Goal: Information Seeking & Learning: Compare options

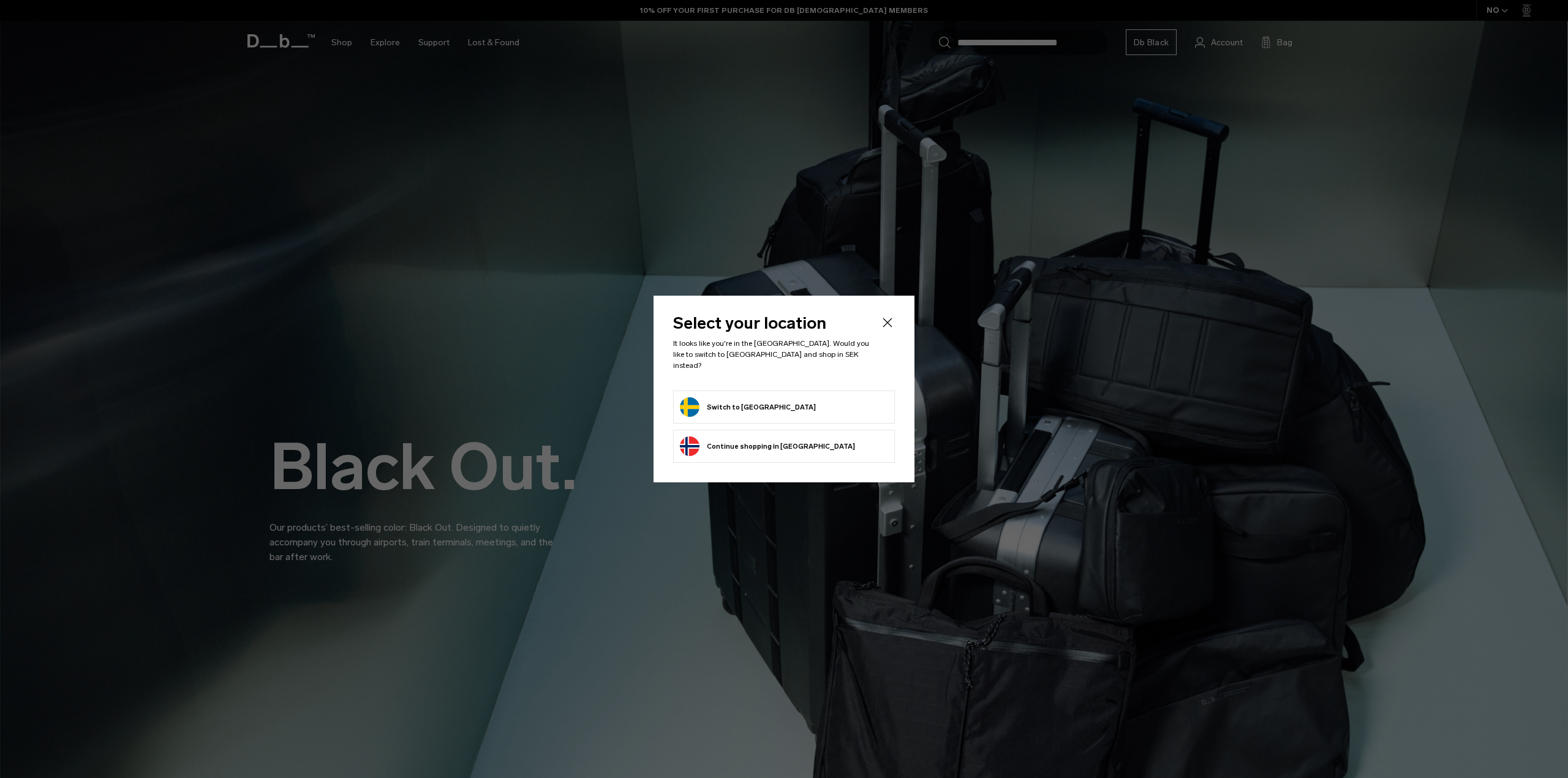
click at [779, 403] on form "Switch to Sweden" at bounding box center [784, 407] width 208 height 20
click at [745, 399] on button "Switch to Sweden" at bounding box center [748, 407] width 136 height 20
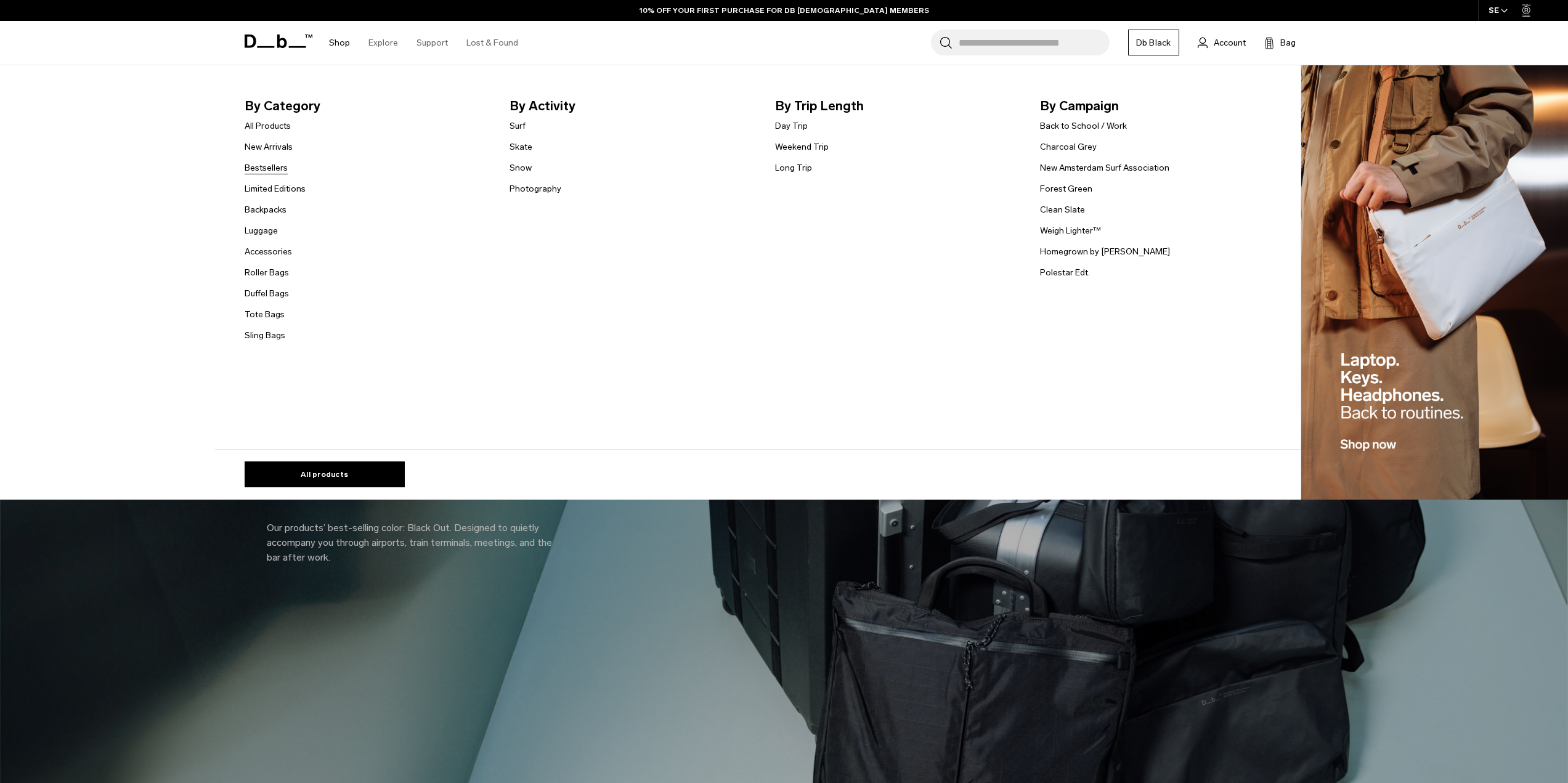
click at [277, 166] on link "Bestsellers" at bounding box center [266, 168] width 43 height 13
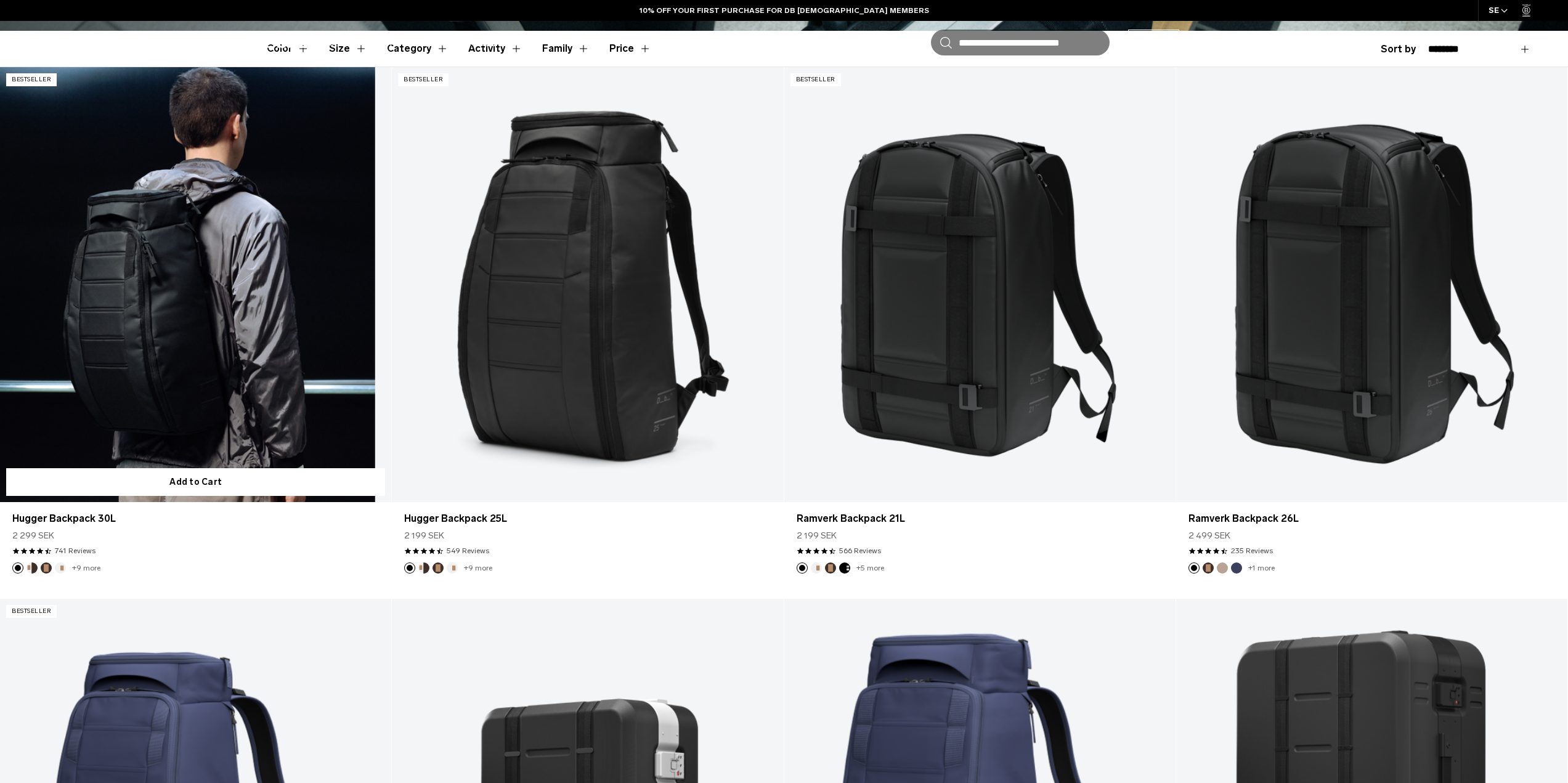
click at [206, 324] on link "Hugger Backpack 30L" at bounding box center [196, 285] width 391 height 435
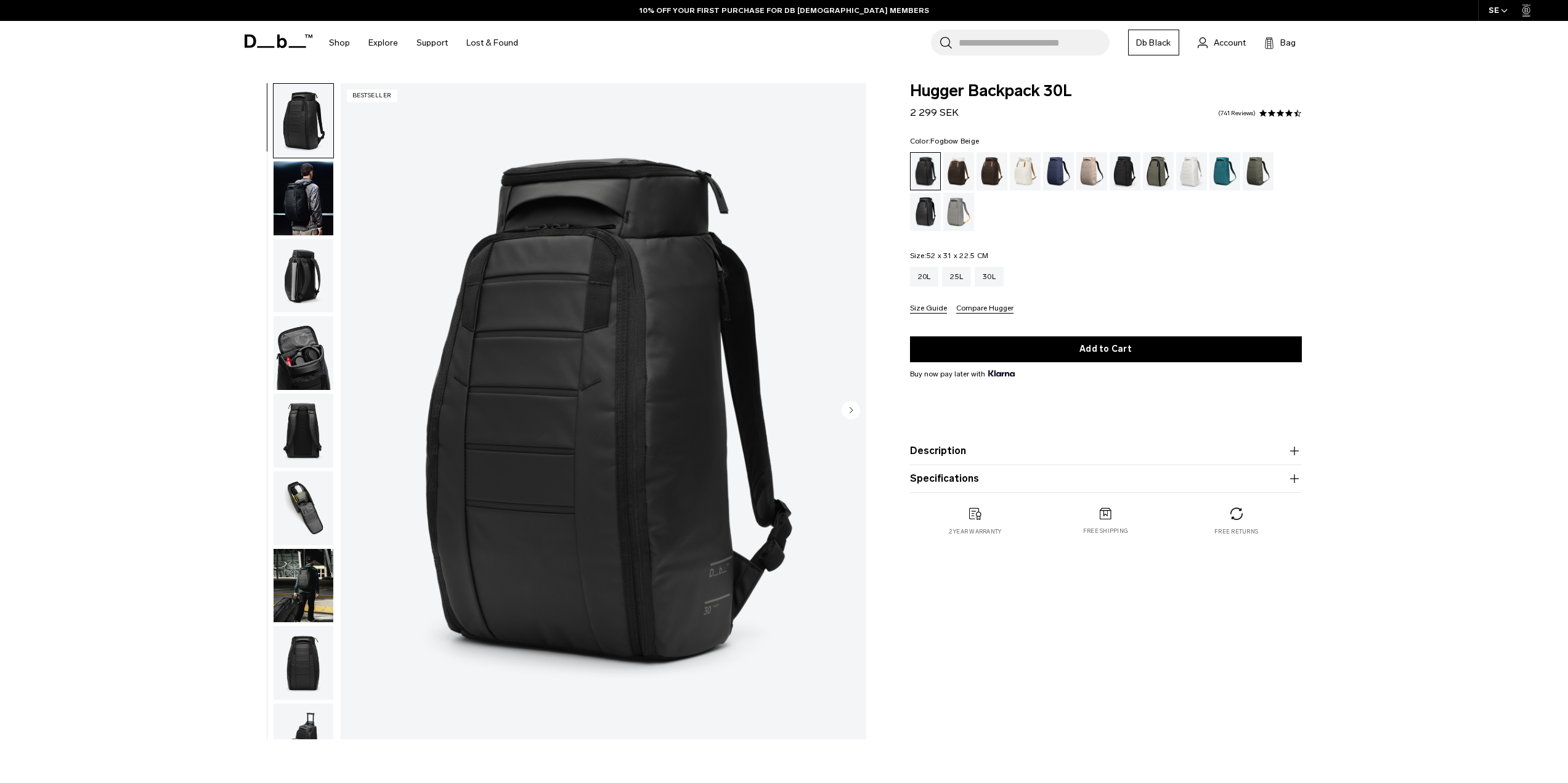
click at [1093, 174] on div "Fogbow Beige" at bounding box center [1091, 171] width 31 height 39
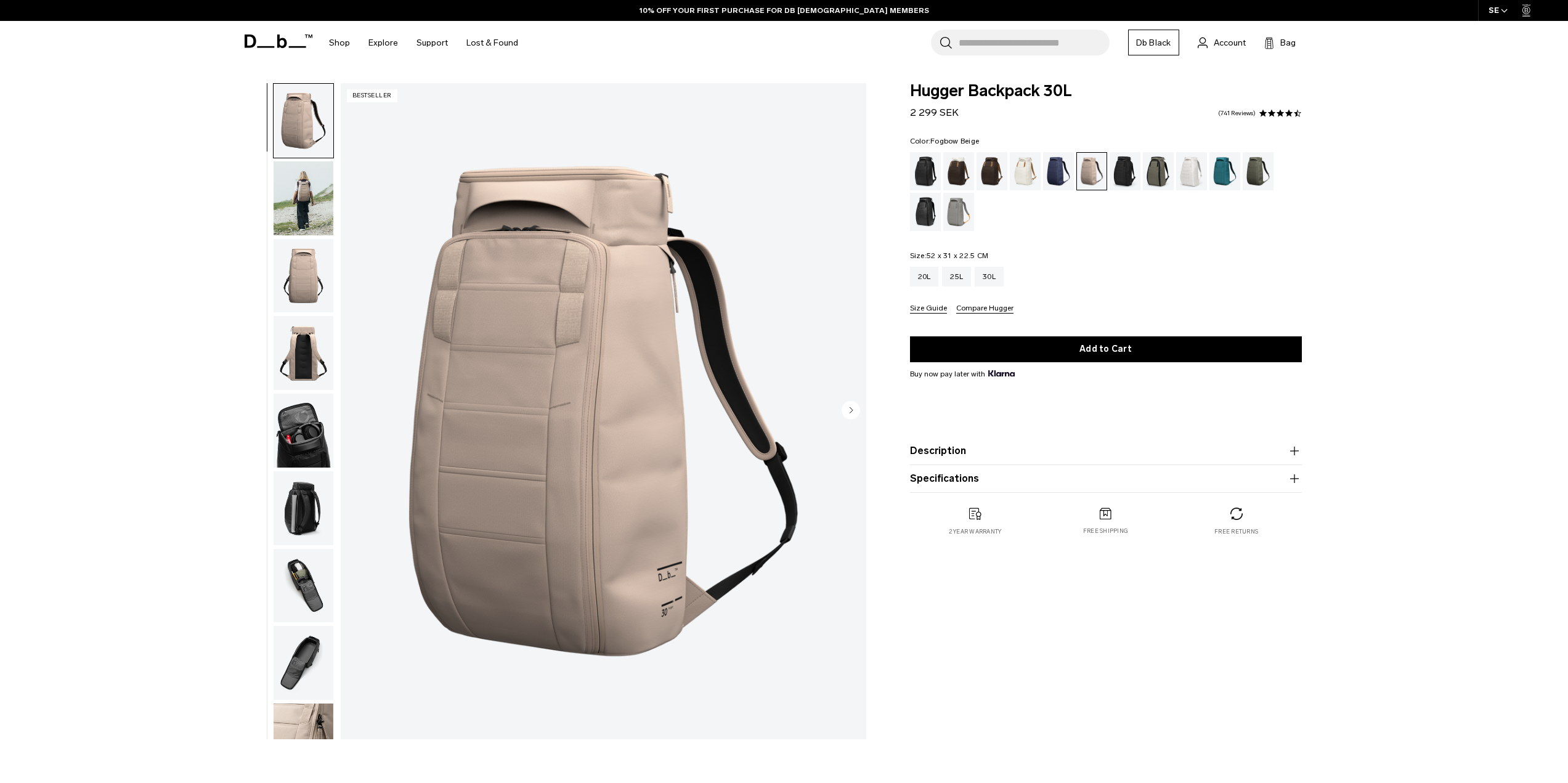
click at [298, 212] on img "button" at bounding box center [303, 199] width 60 height 74
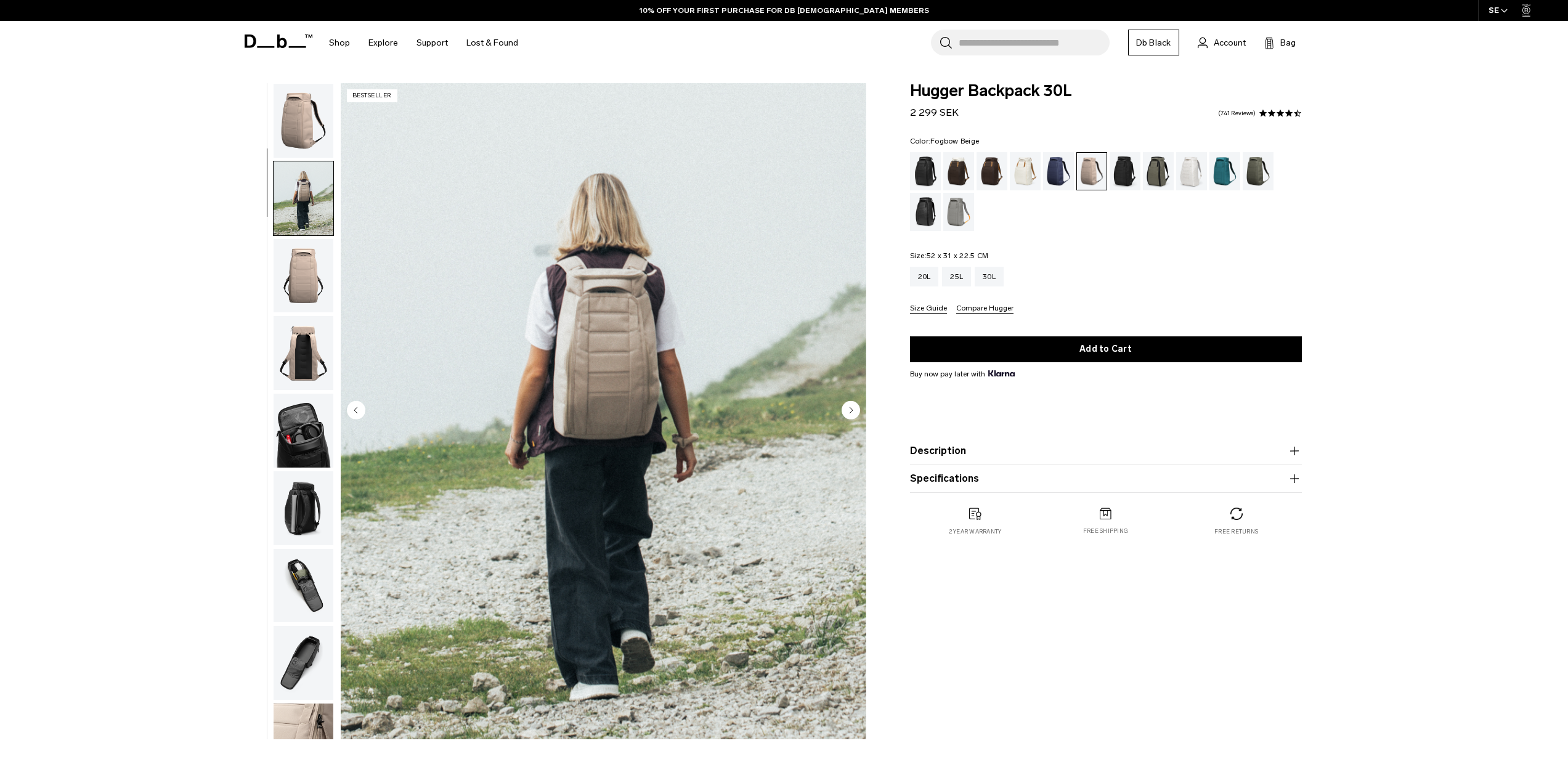
scroll to position [78, 0]
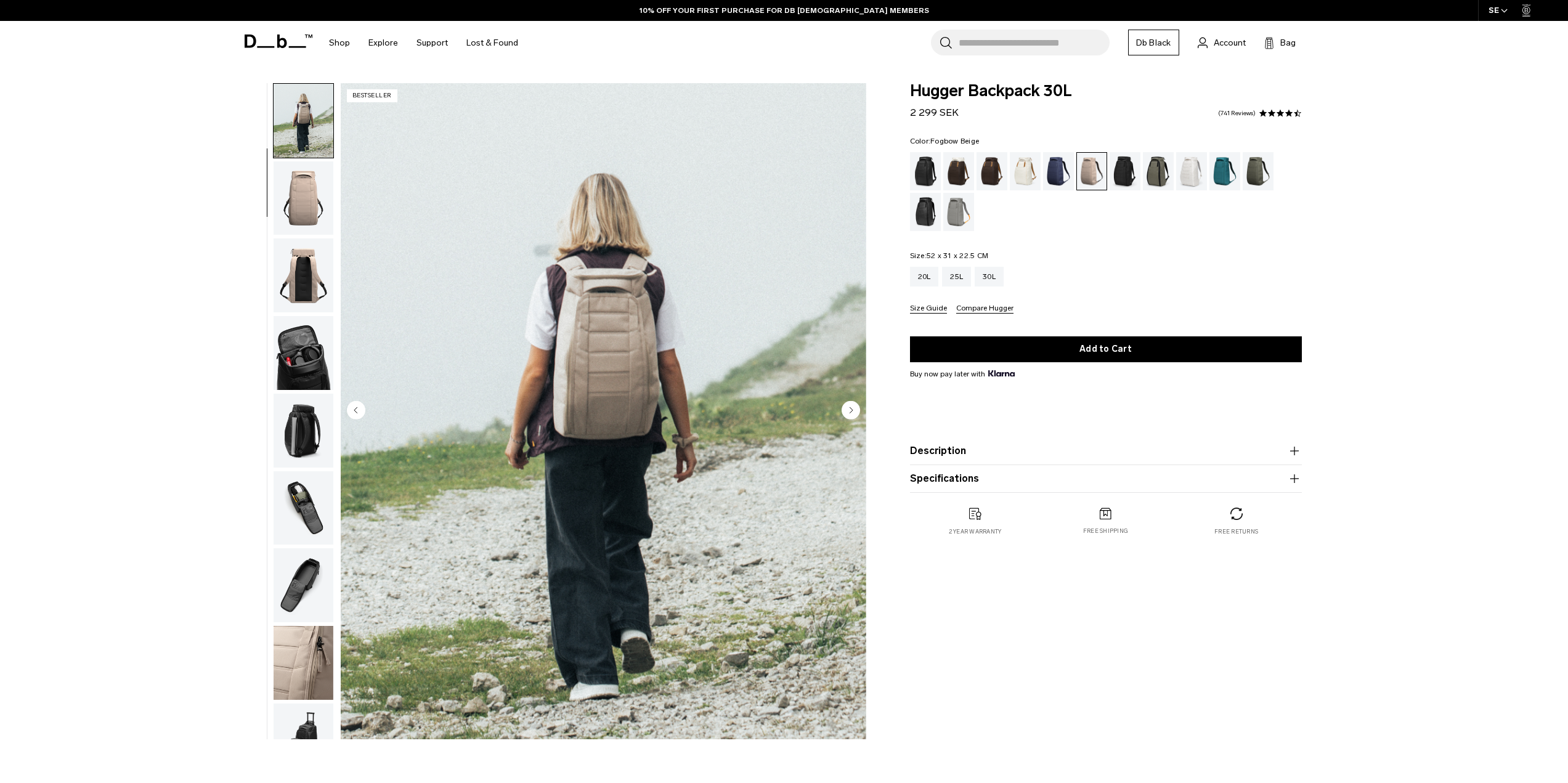
click at [310, 268] on img "button" at bounding box center [303, 276] width 60 height 74
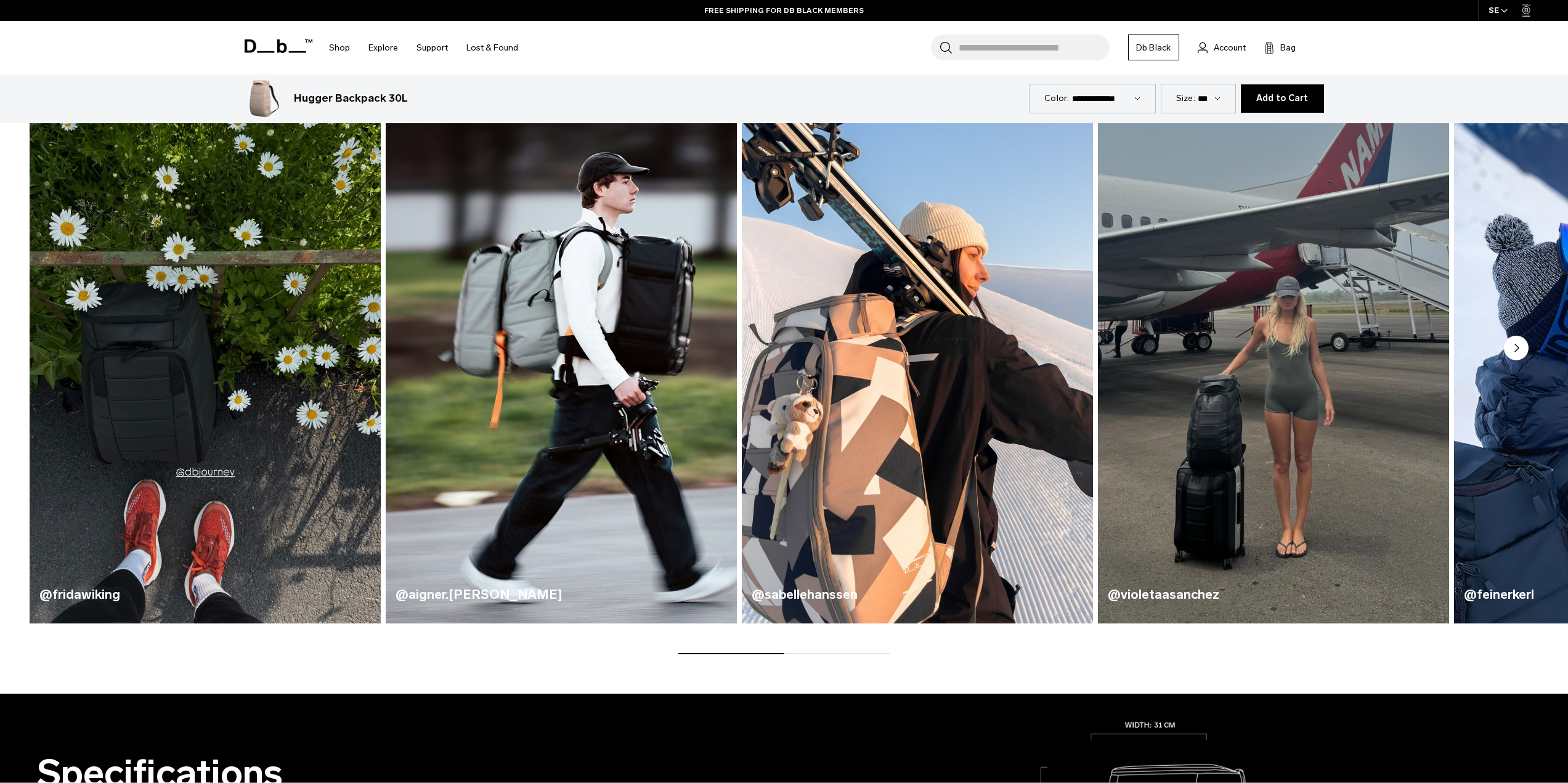
scroll to position [801, 0]
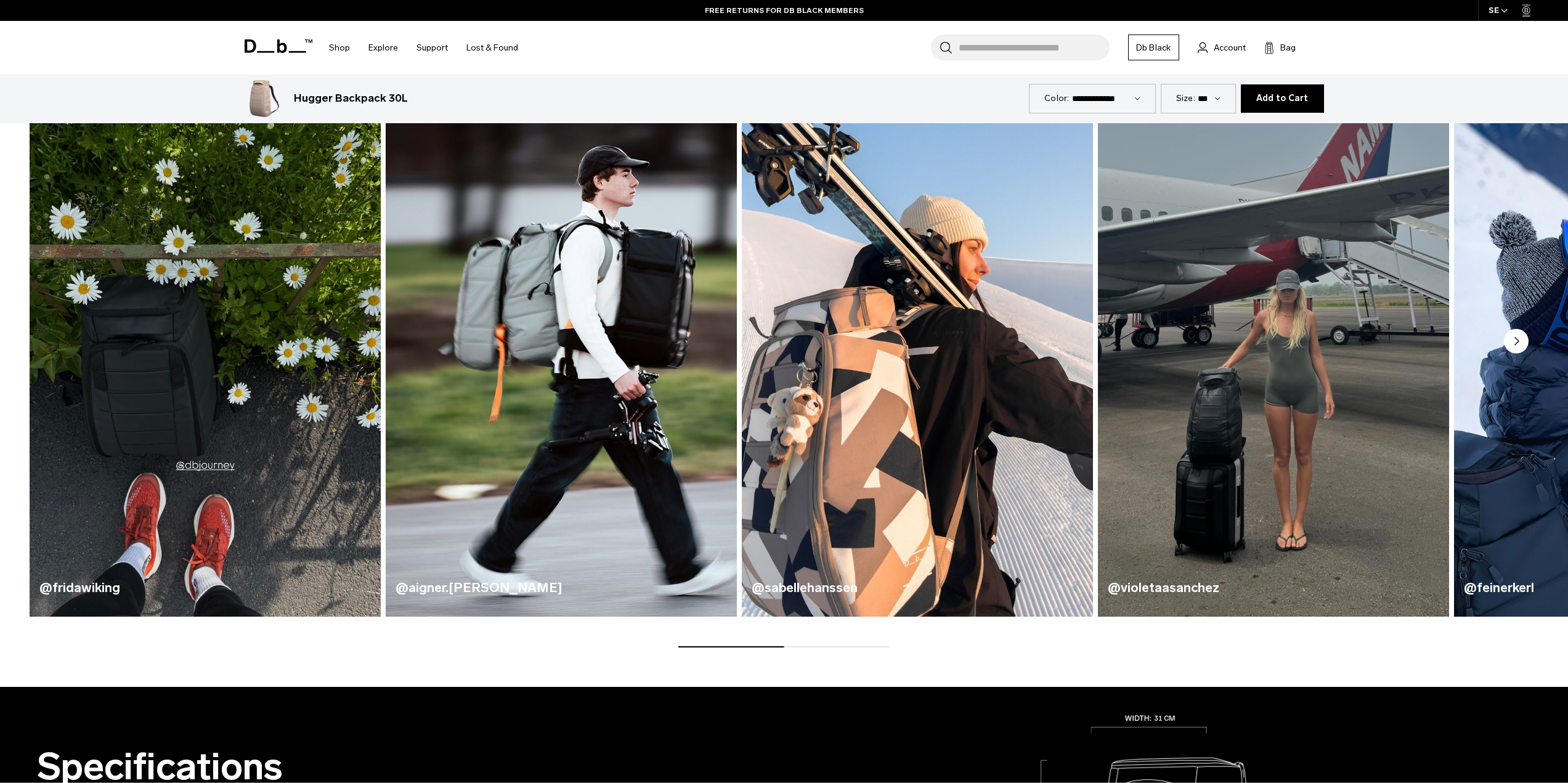
click at [1514, 333] on circle "Next slide" at bounding box center [1516, 341] width 25 height 25
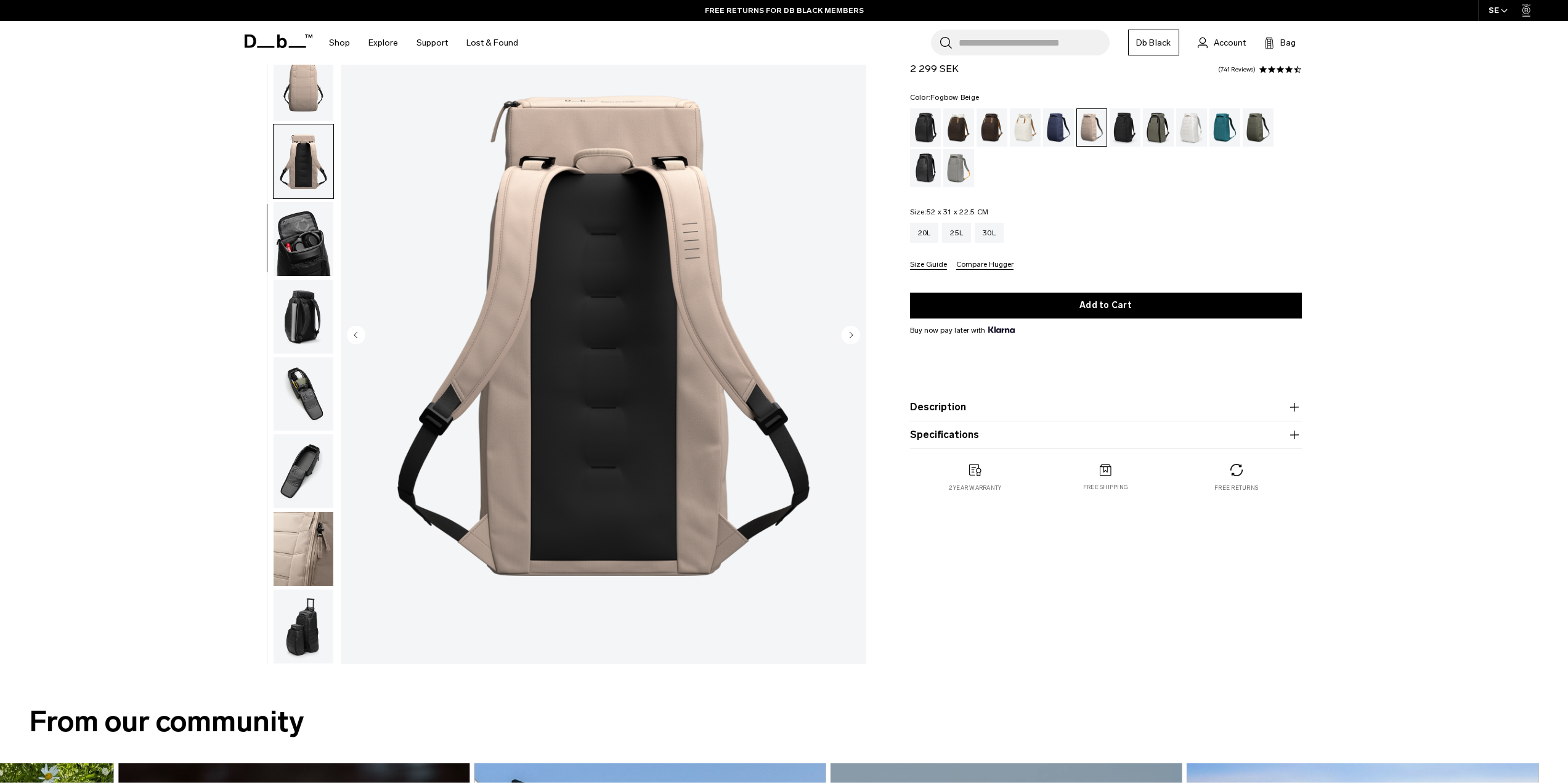
scroll to position [0, 0]
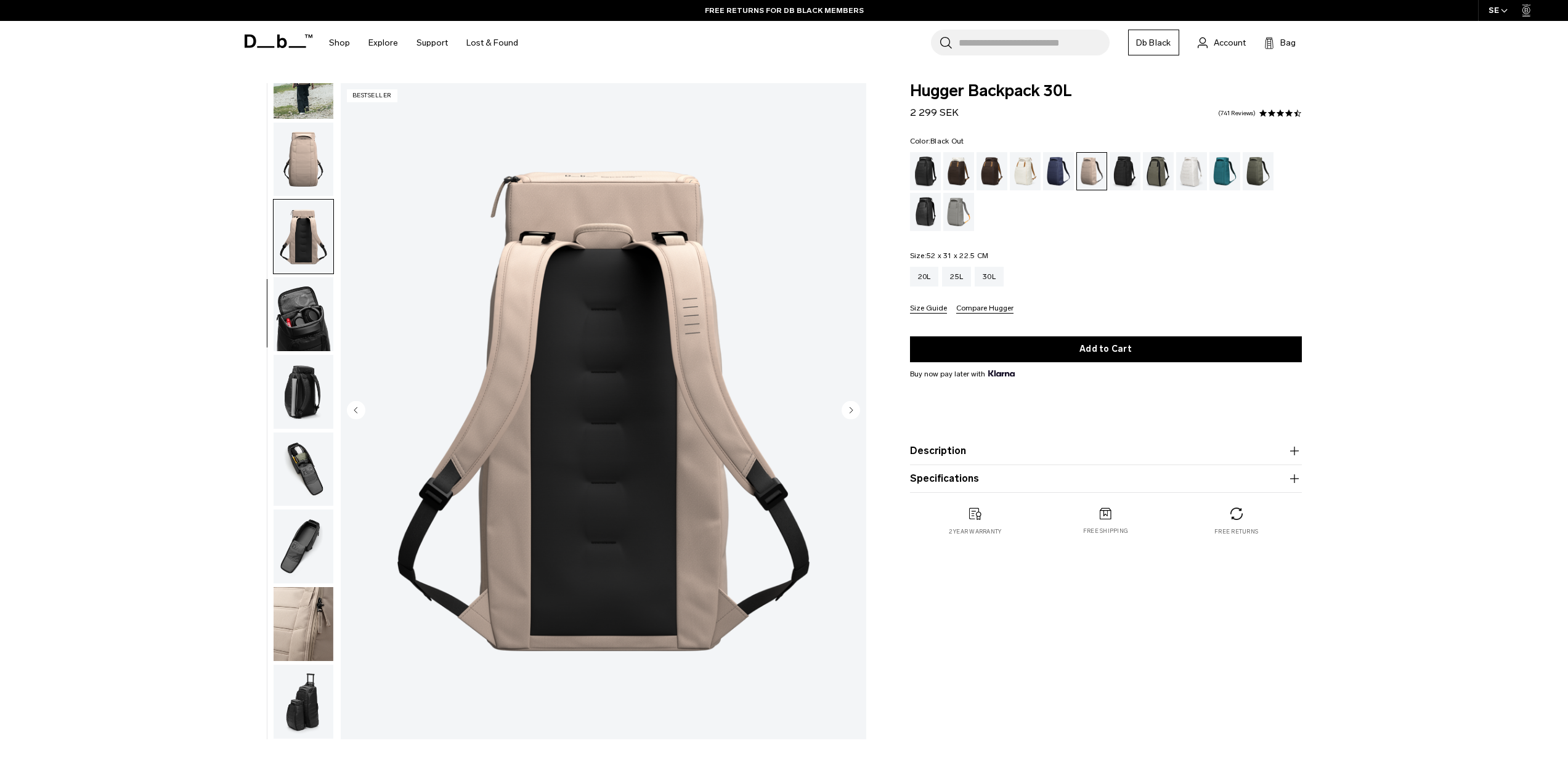
click at [927, 176] on div "Black Out" at bounding box center [926, 171] width 31 height 39
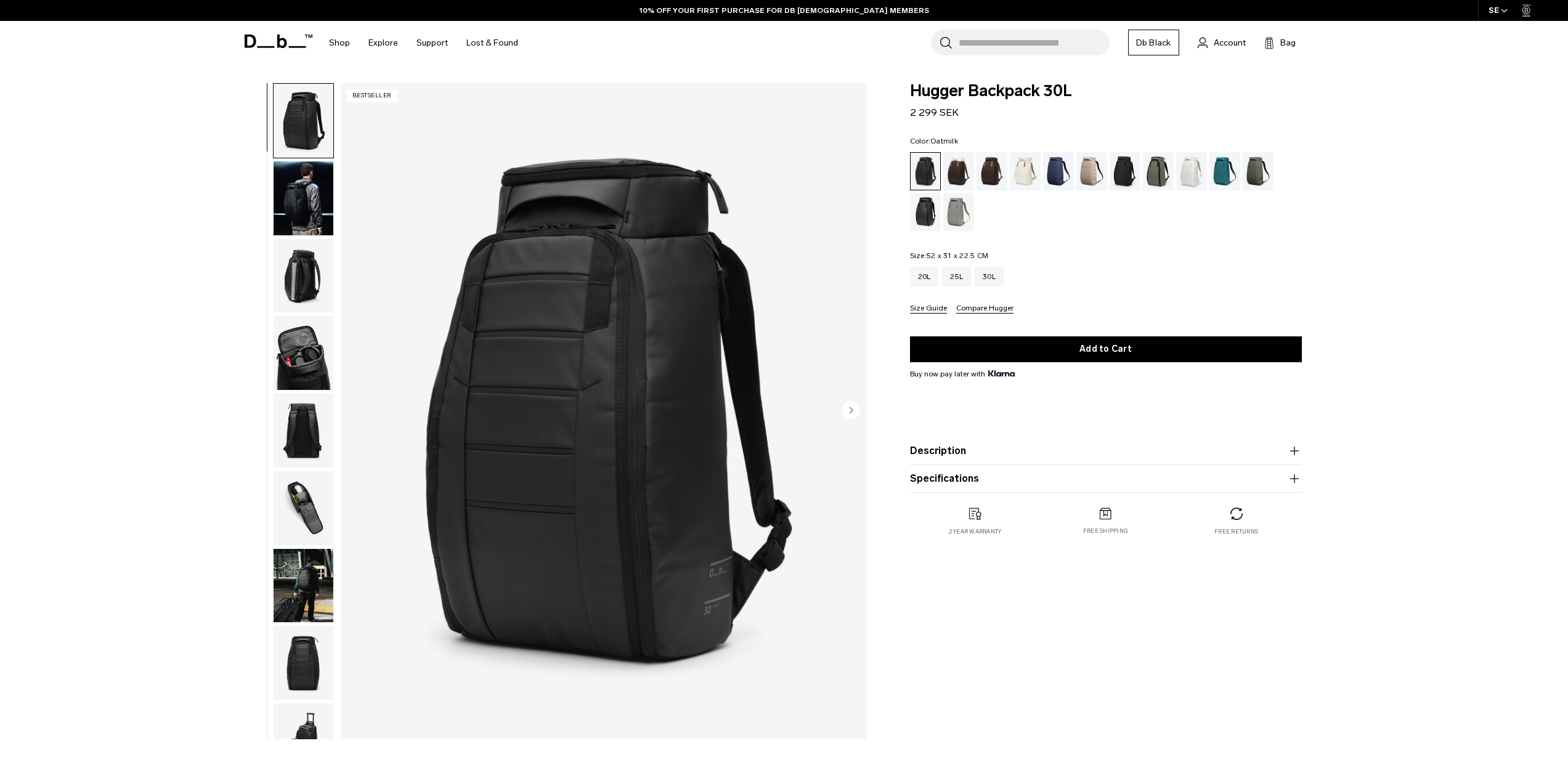
click at [1035, 175] on div "Oatmilk" at bounding box center [1025, 171] width 31 height 39
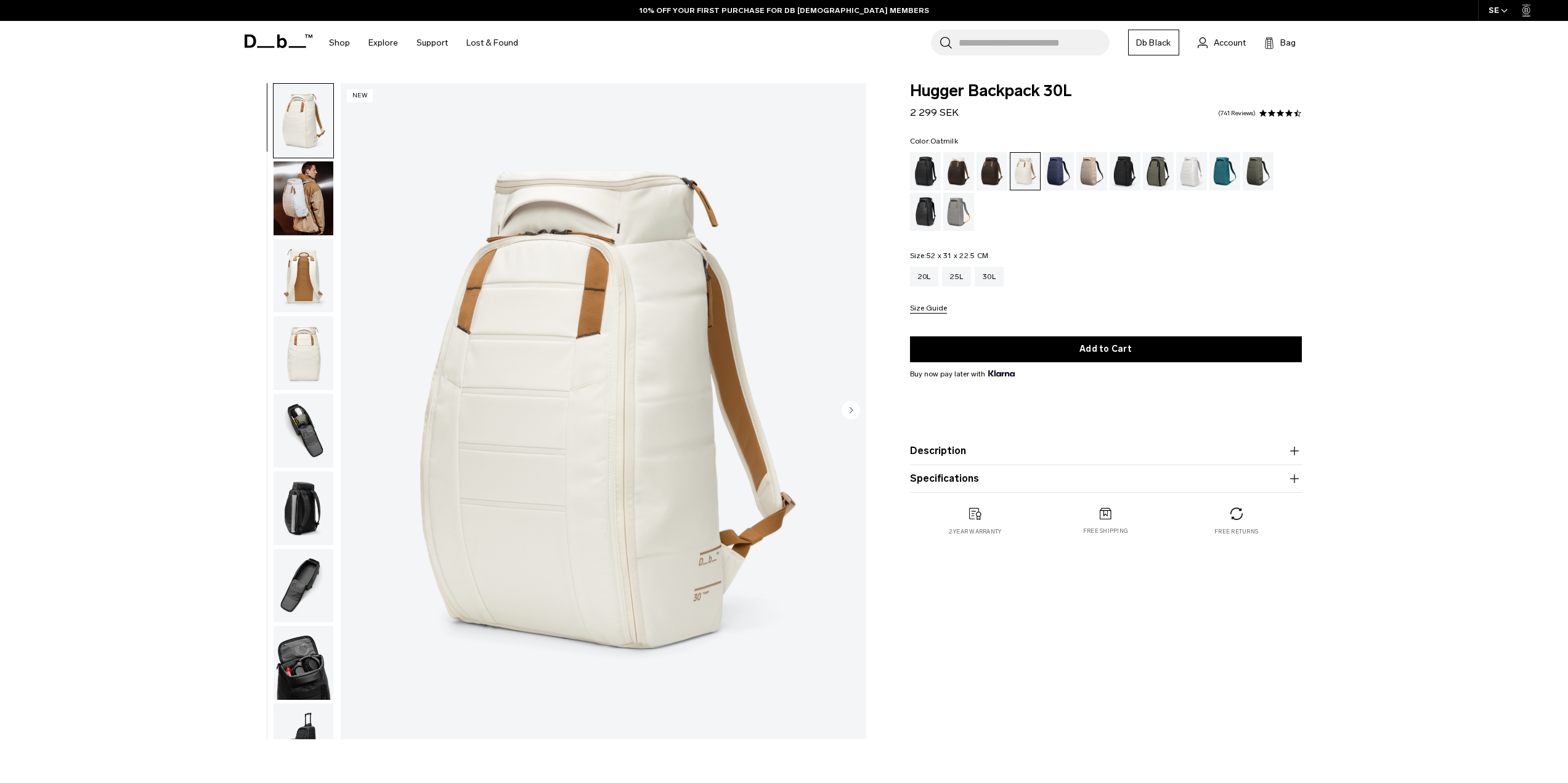
click at [312, 207] on img "button" at bounding box center [303, 199] width 60 height 74
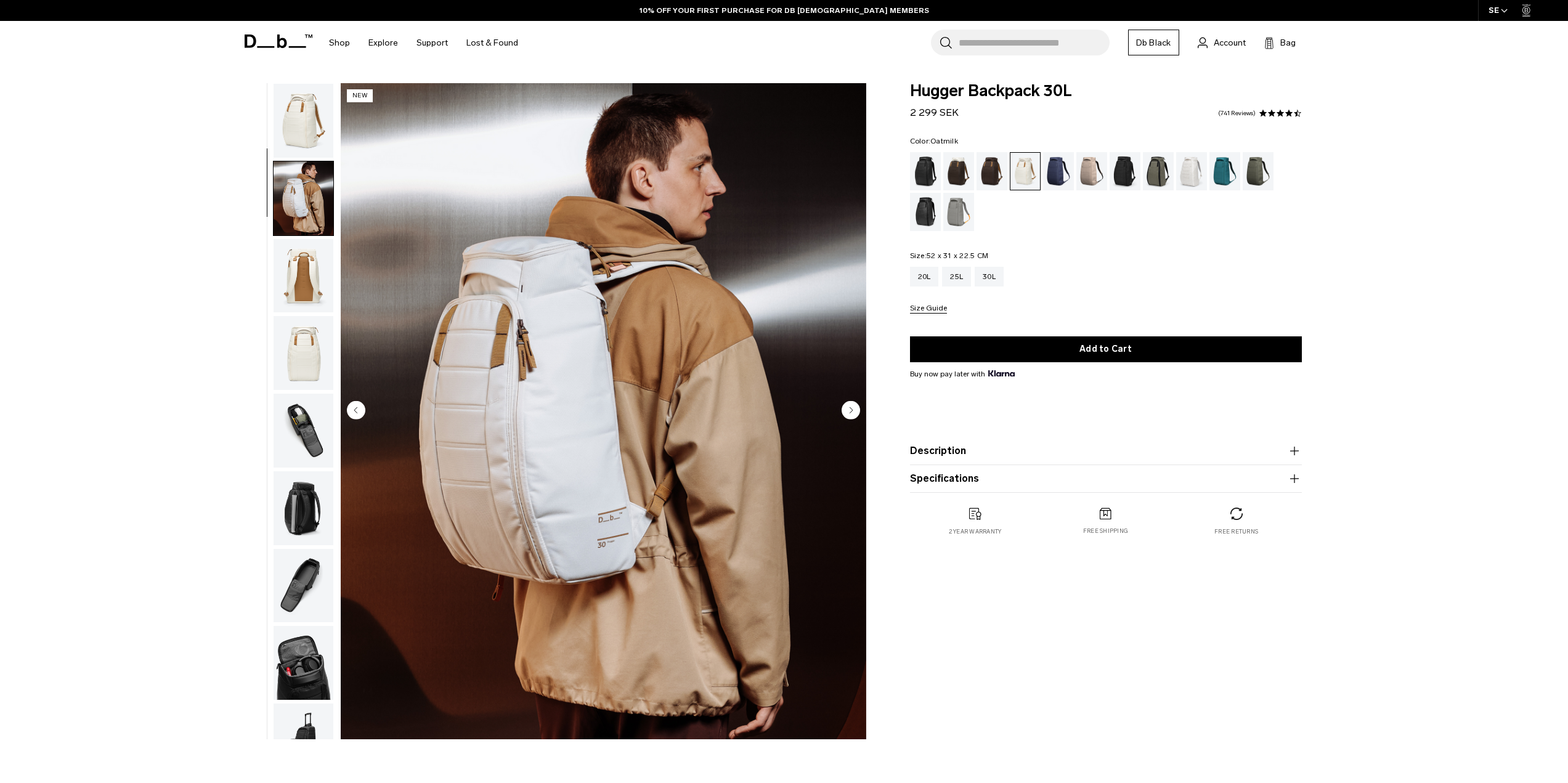
scroll to position [78, 0]
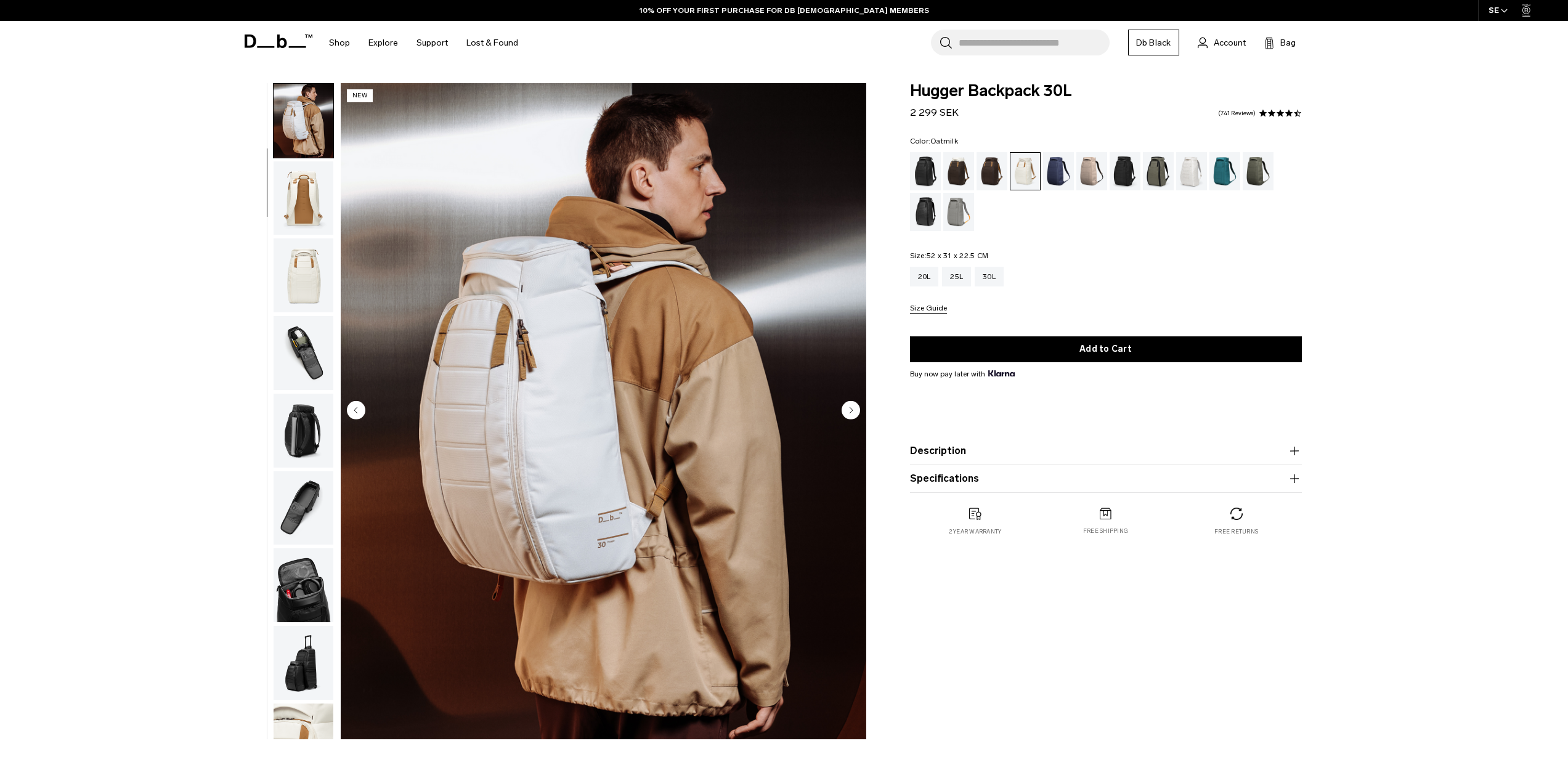
click at [311, 234] on img "button" at bounding box center [303, 199] width 60 height 74
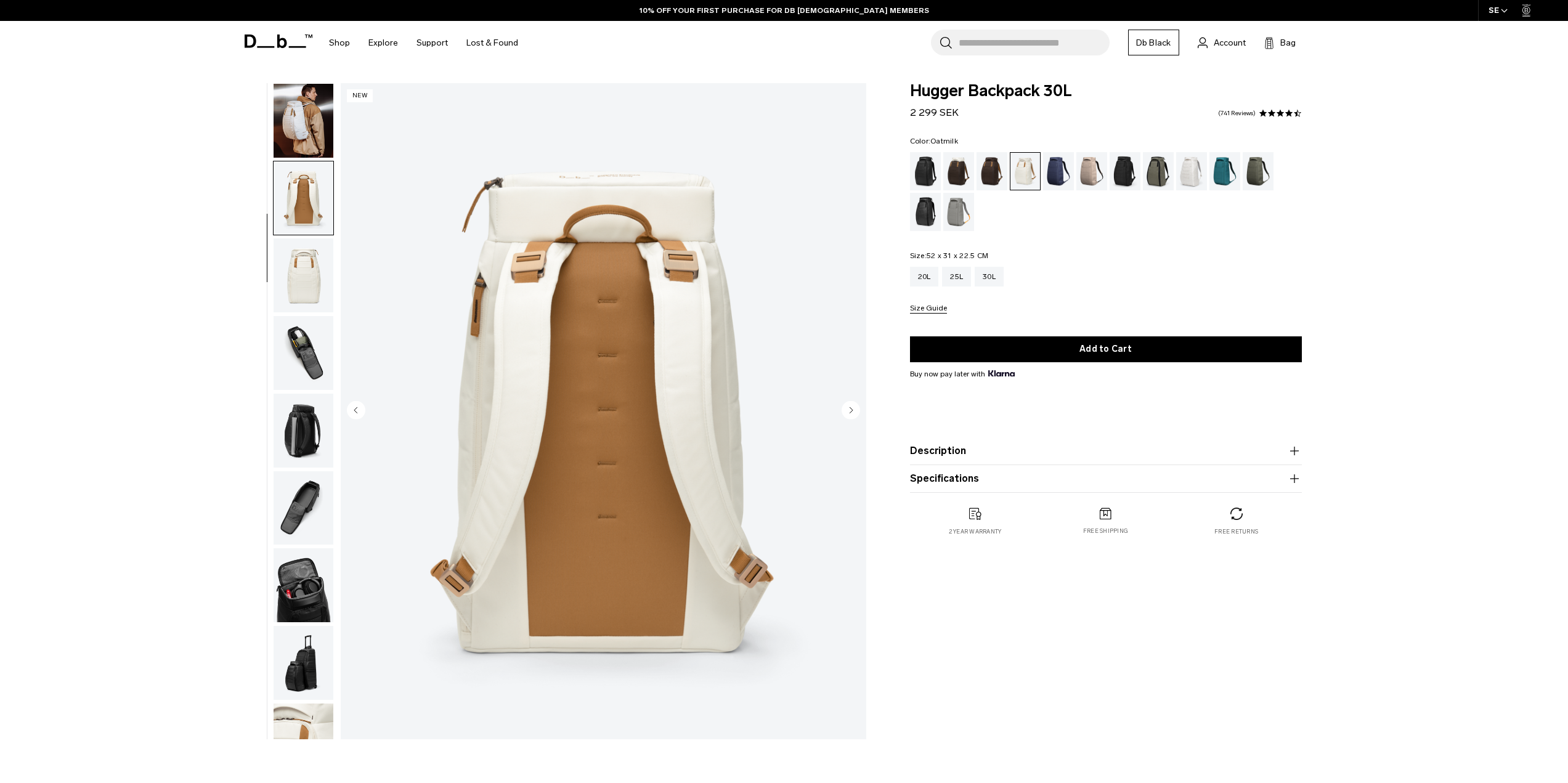
scroll to position [116, 0]
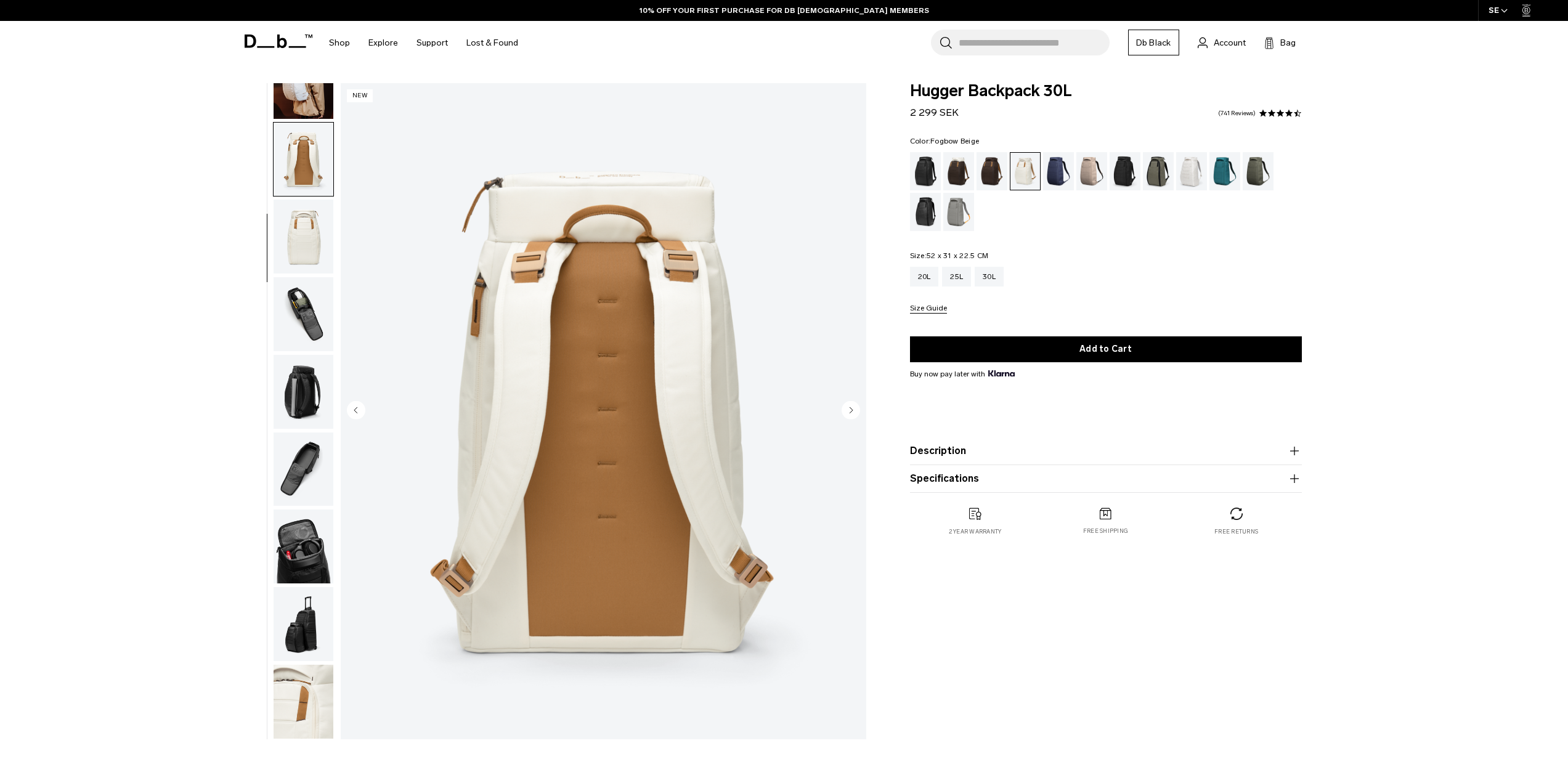
click at [1094, 180] on div "Fogbow Beige" at bounding box center [1091, 171] width 31 height 39
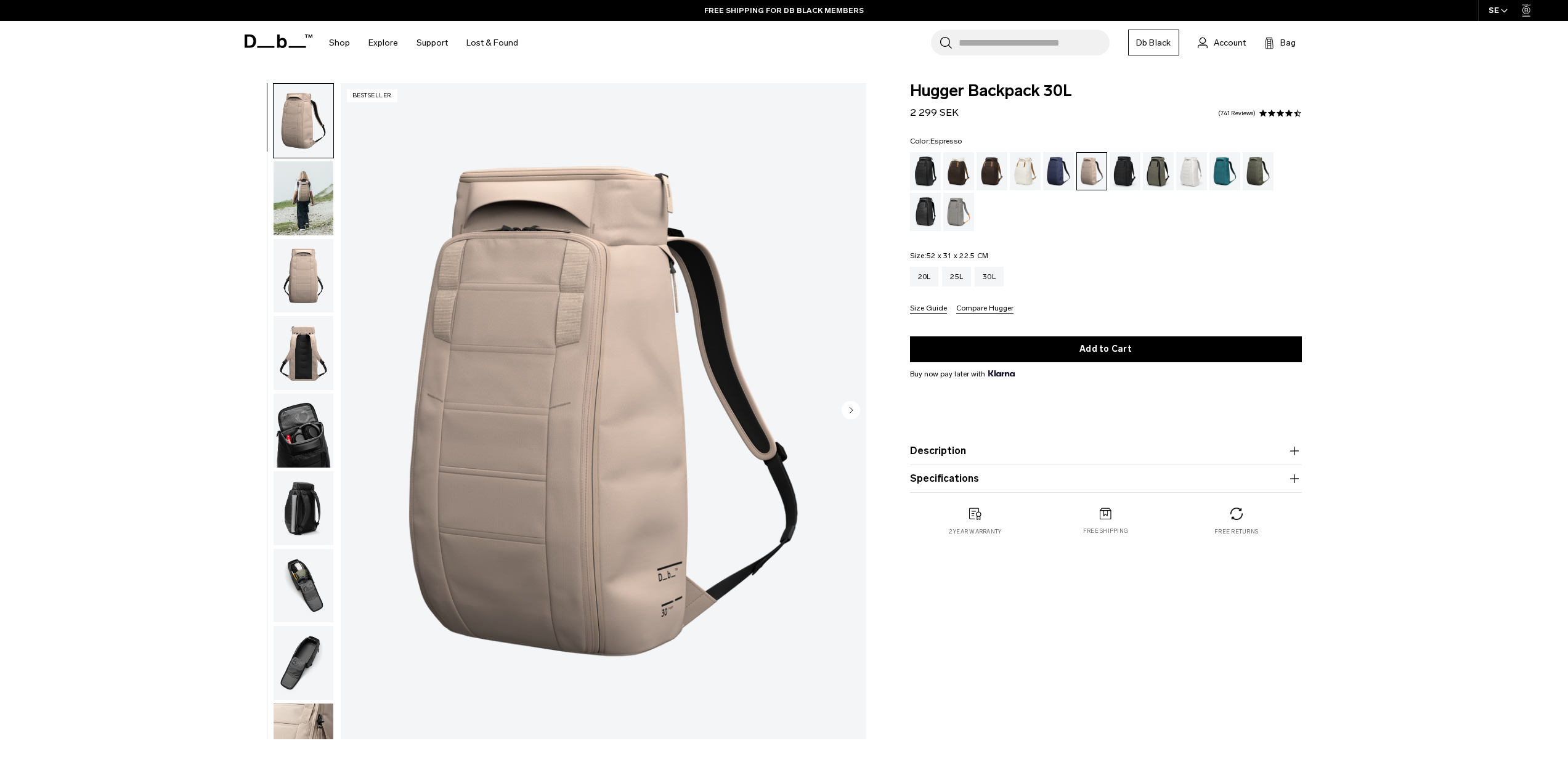
click at [980, 170] on div "Espresso" at bounding box center [992, 171] width 31 height 39
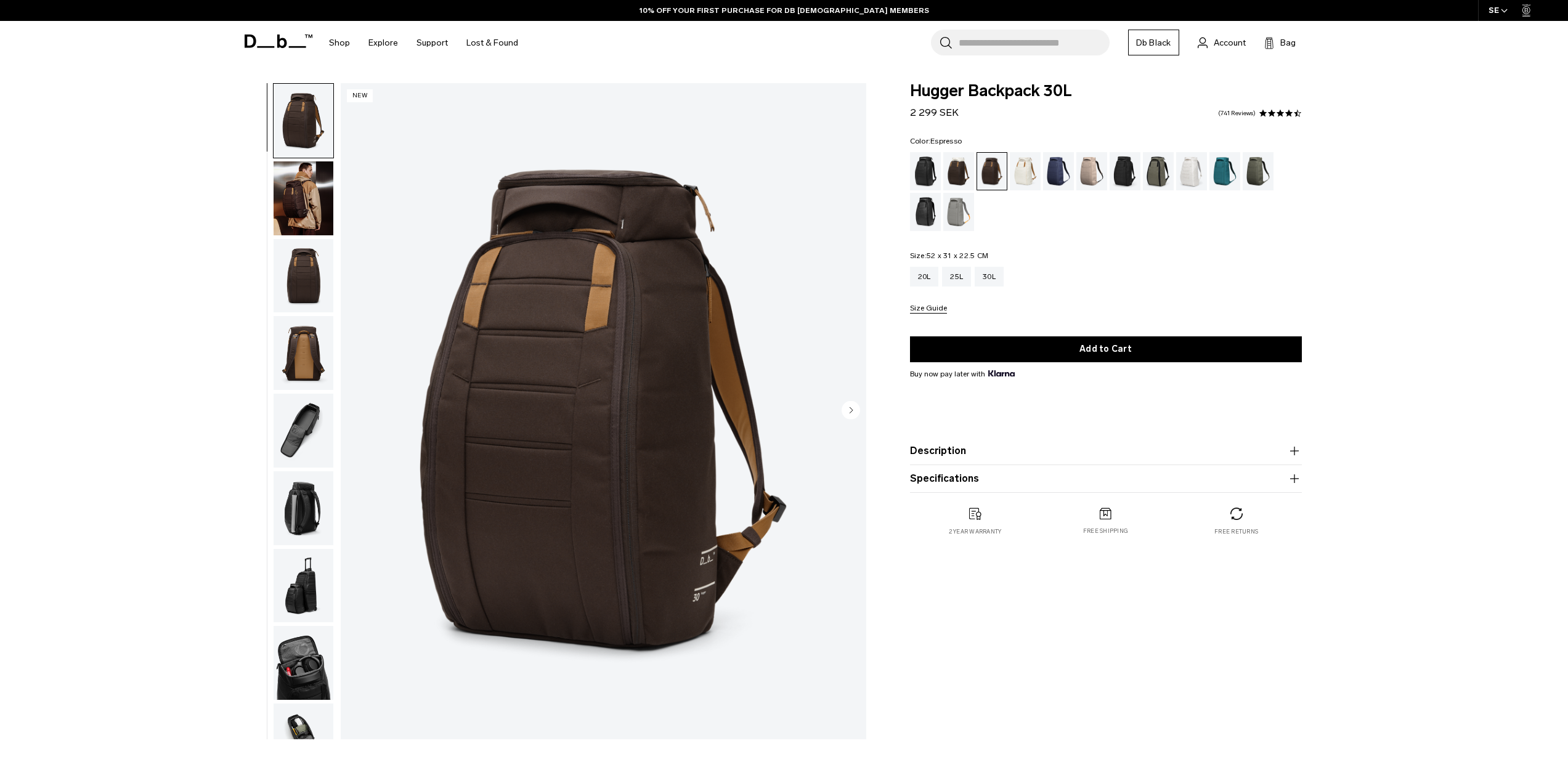
click at [313, 343] on img "button" at bounding box center [303, 353] width 60 height 74
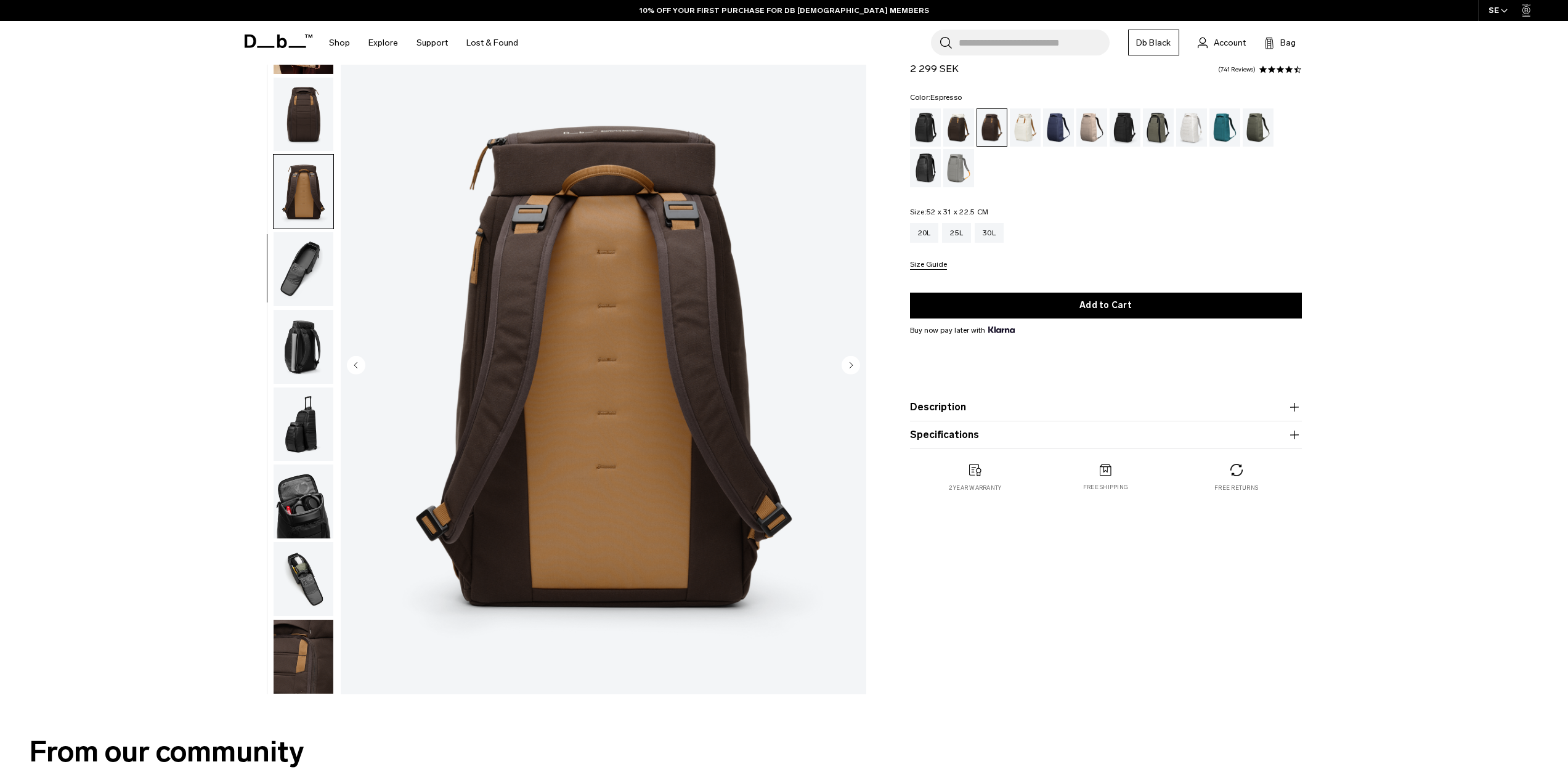
scroll to position [123, 0]
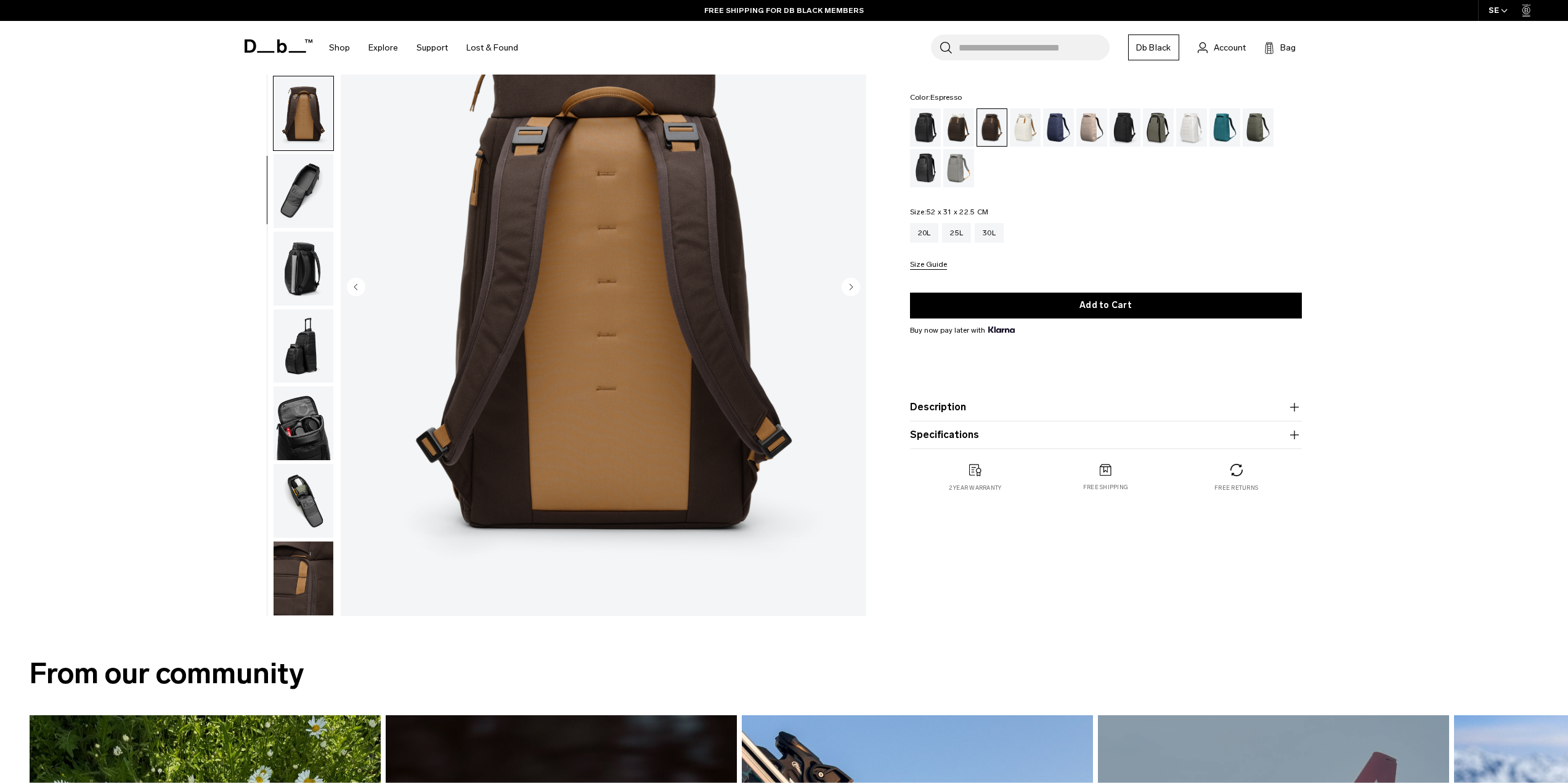
click at [846, 287] on circle "Next slide" at bounding box center [851, 286] width 18 height 18
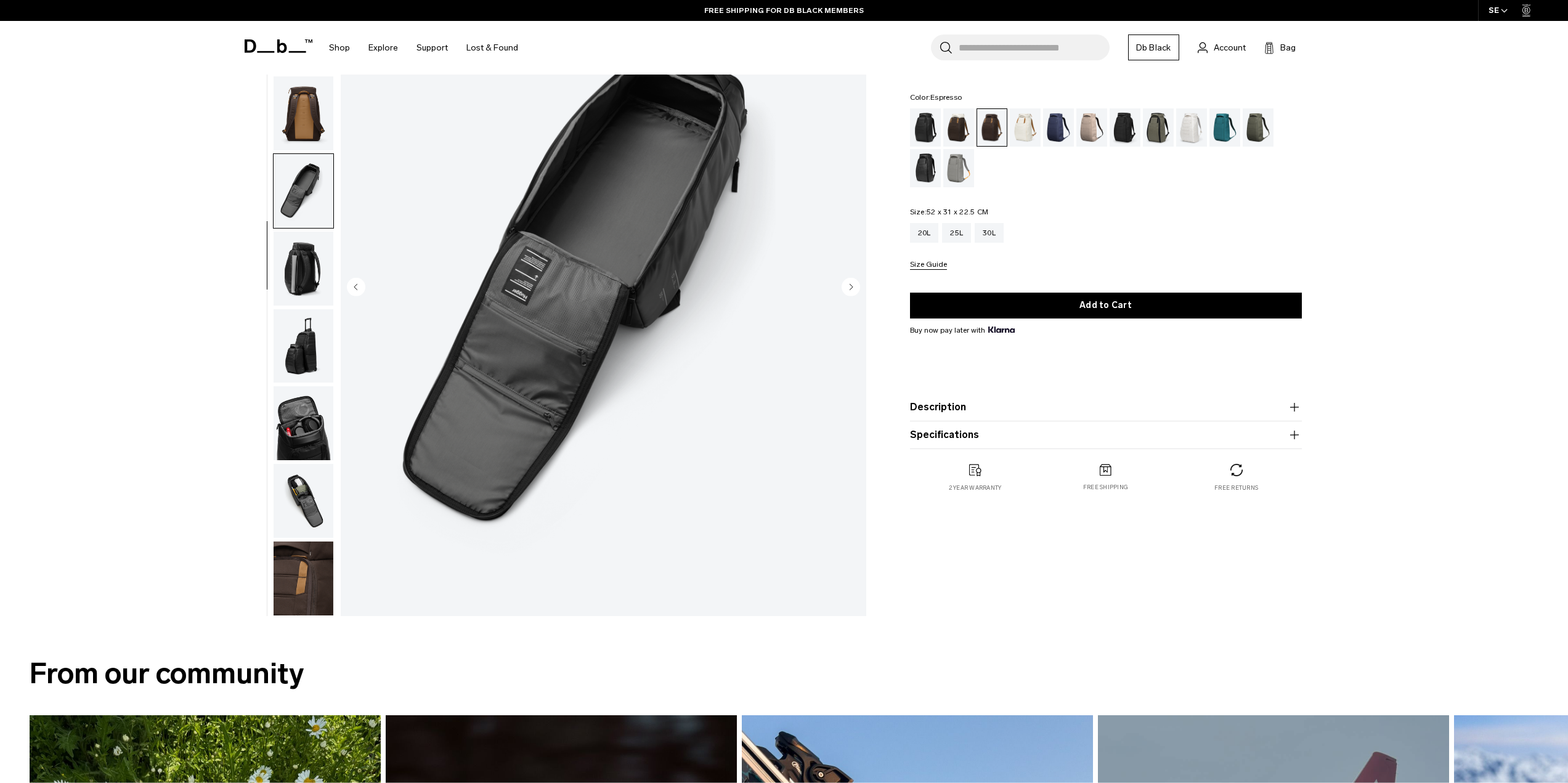
click at [847, 287] on circle "Next slide" at bounding box center [851, 286] width 18 height 18
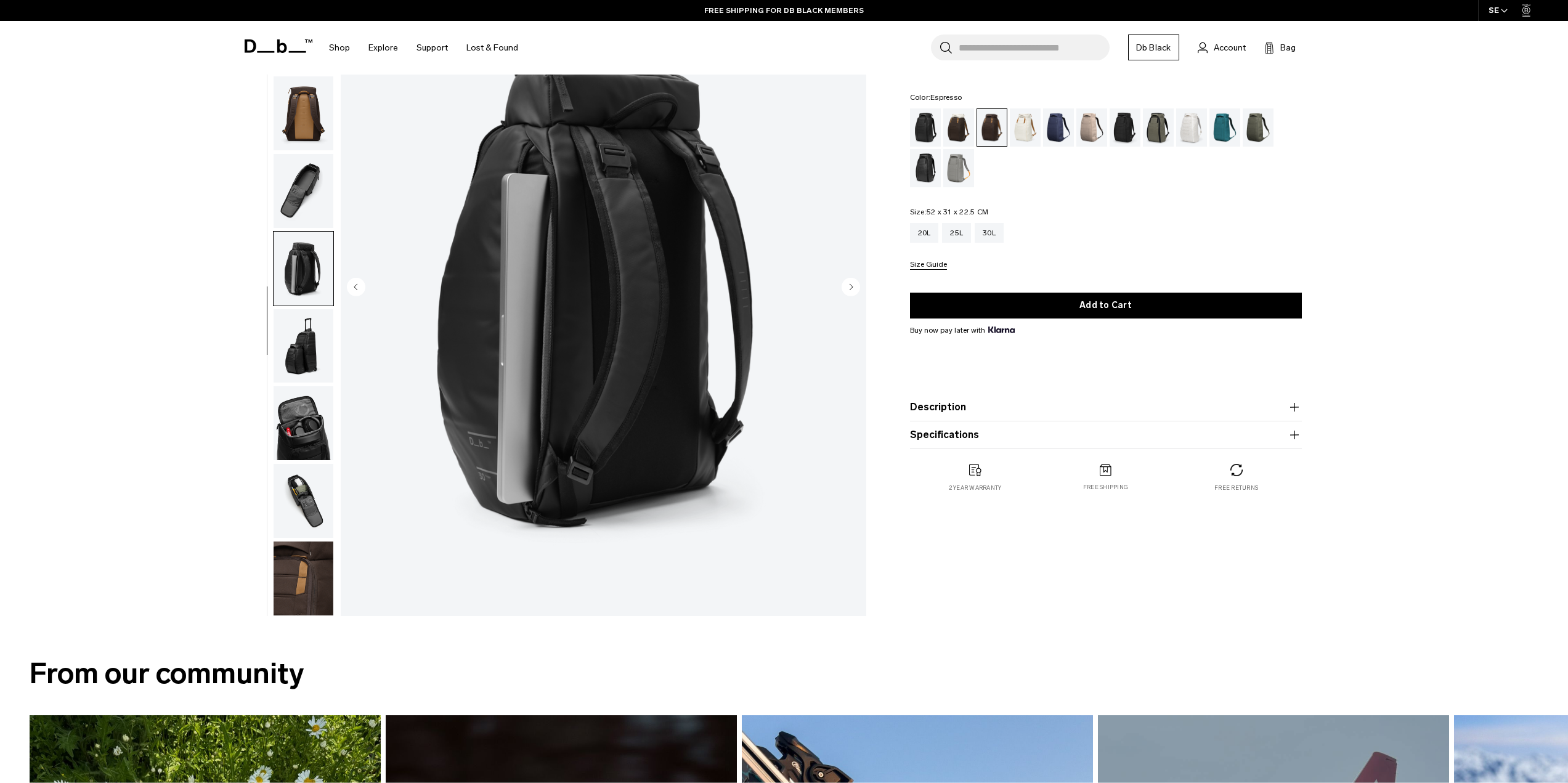
click at [847, 287] on circle "Next slide" at bounding box center [851, 286] width 18 height 18
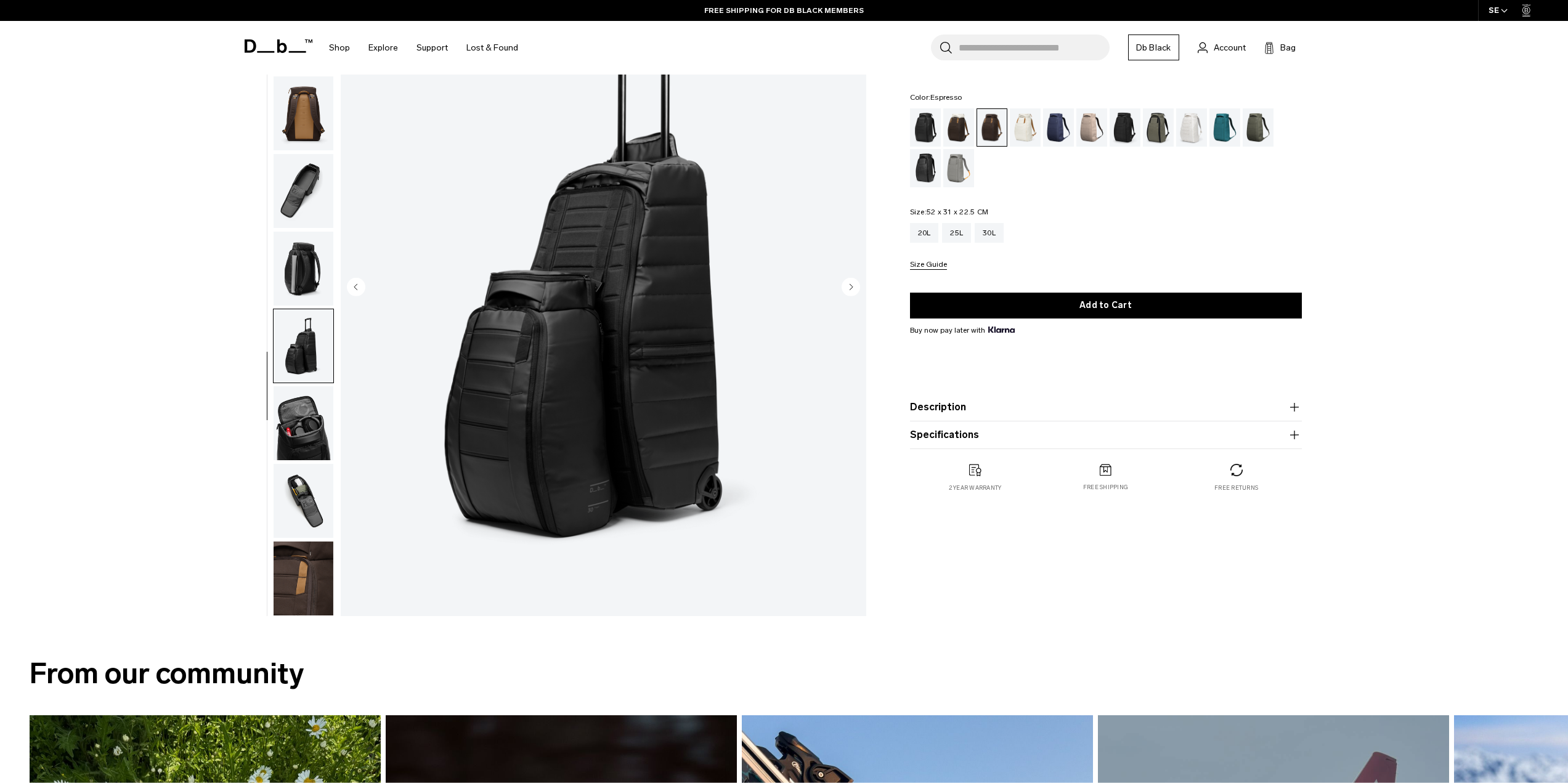
click at [282, 581] on img "button" at bounding box center [303, 579] width 60 height 74
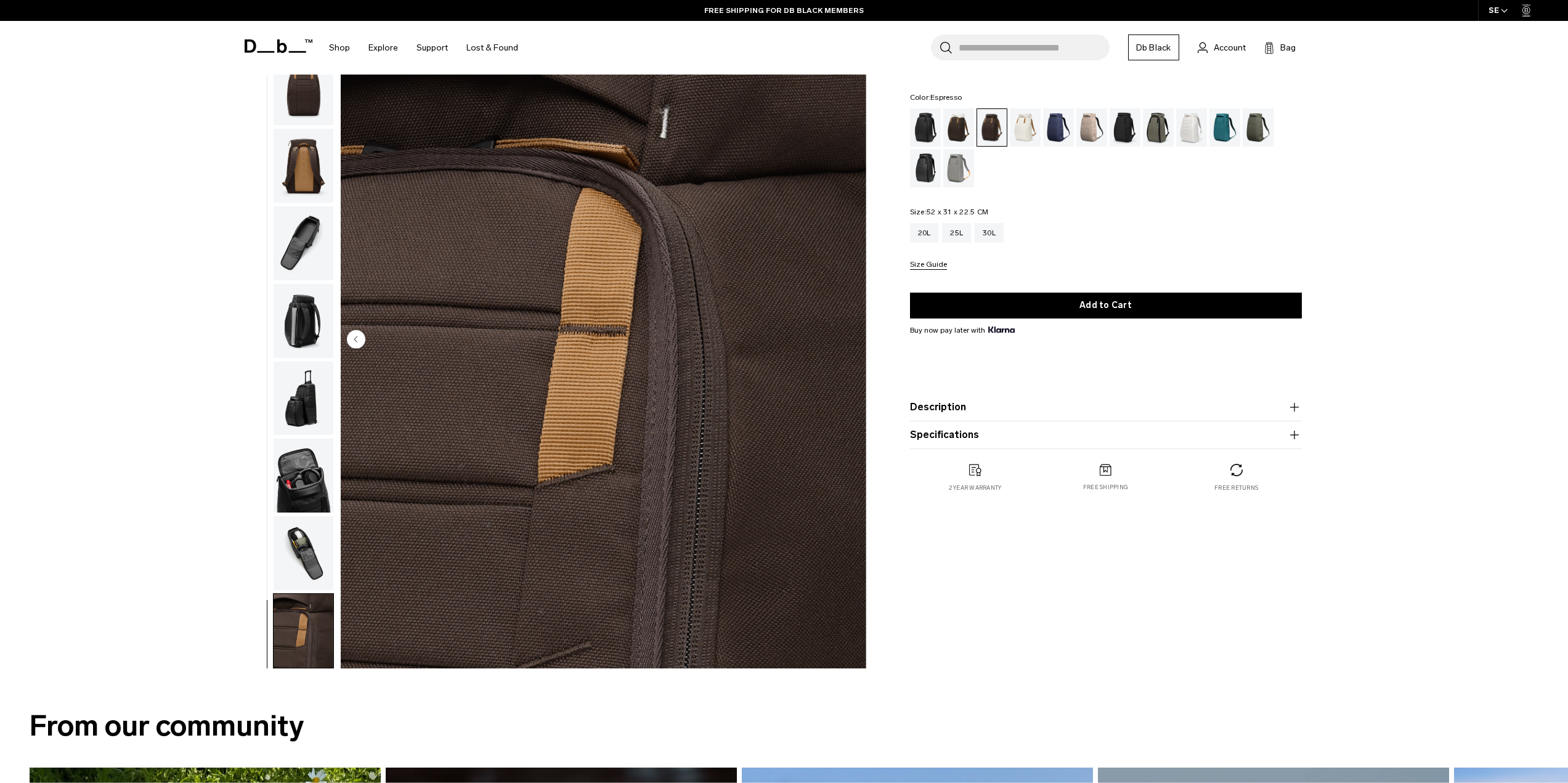
scroll to position [0, 0]
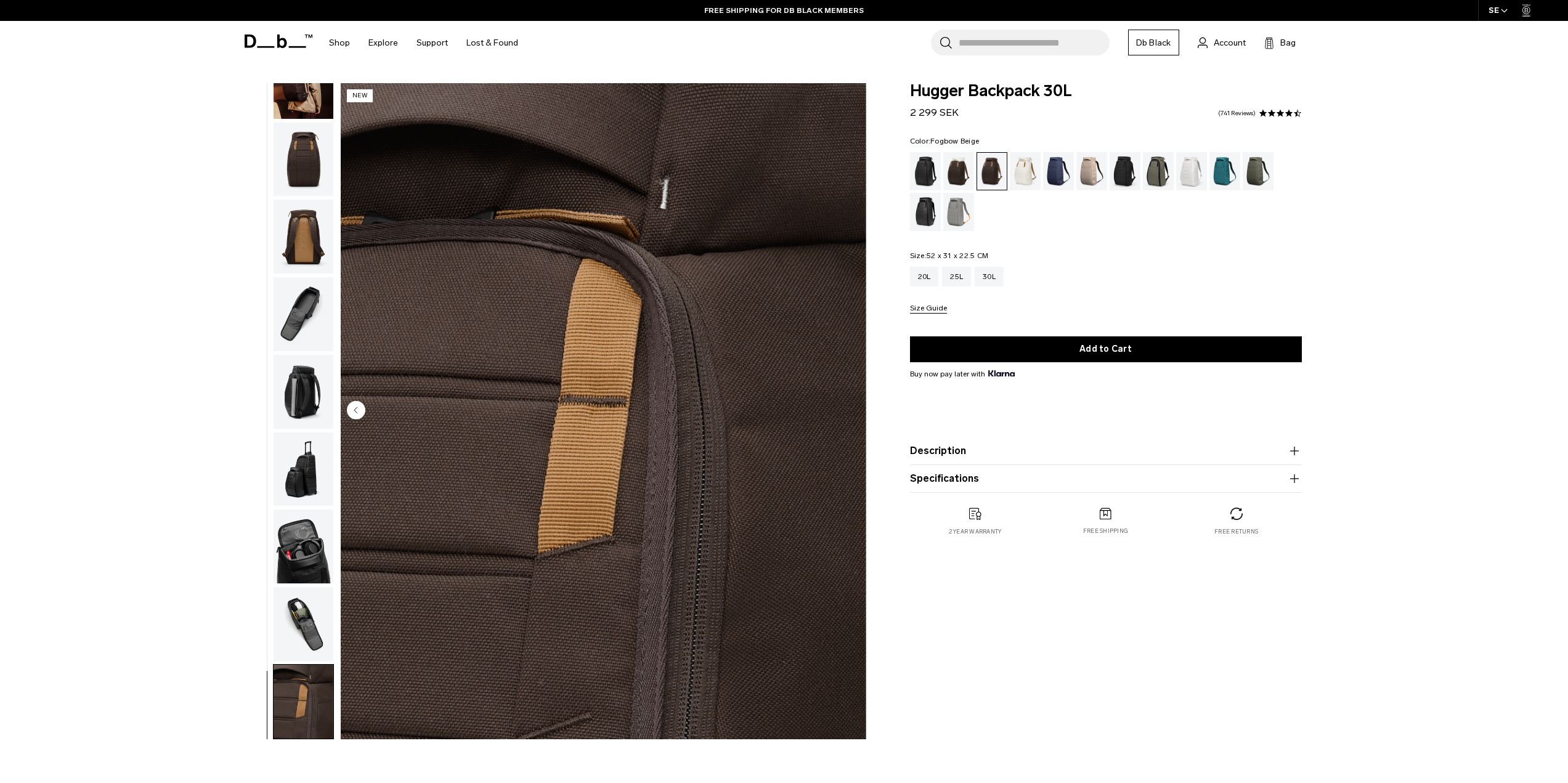
click at [1091, 164] on div "Fogbow Beige" at bounding box center [1091, 171] width 31 height 39
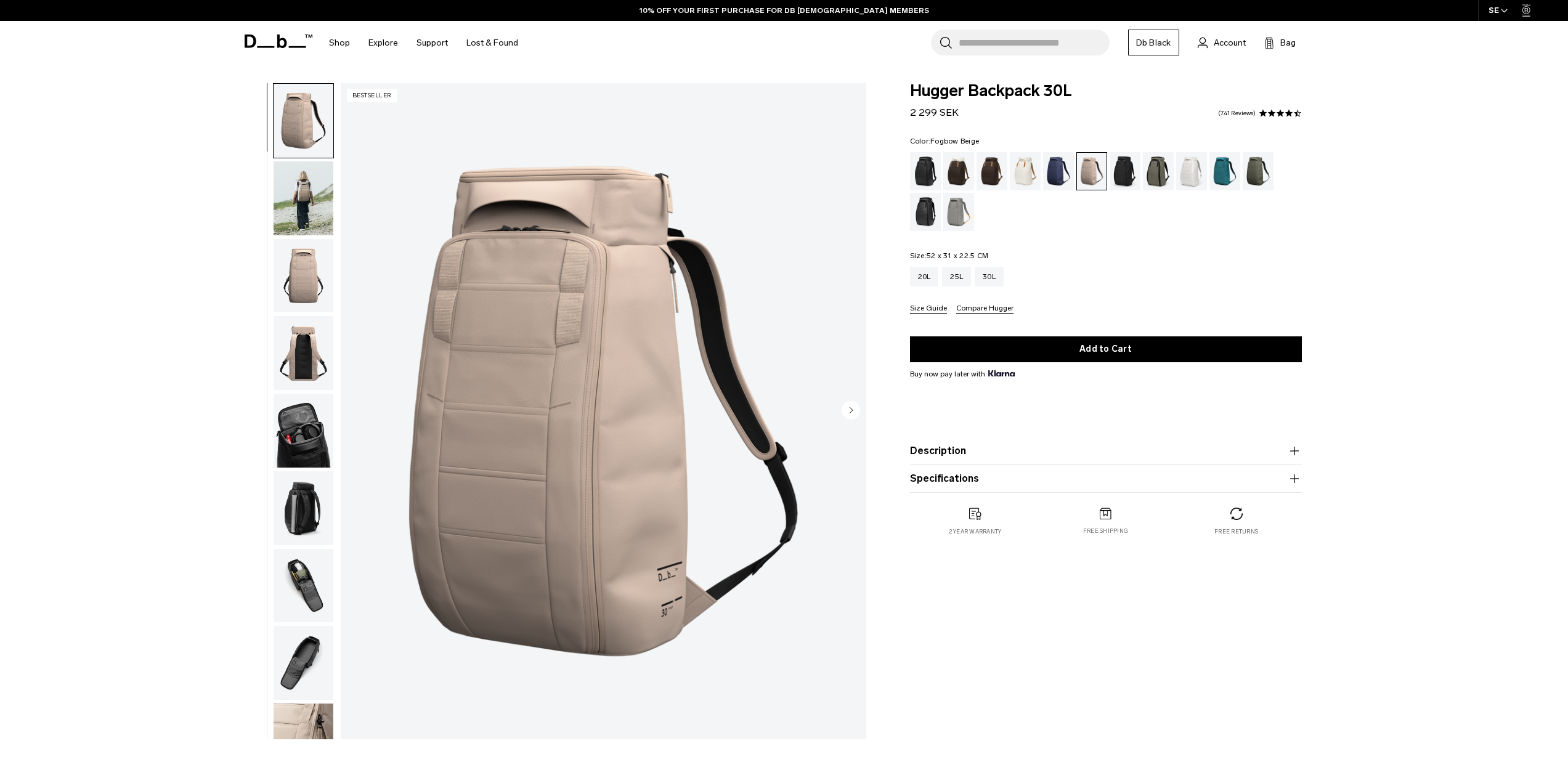
click at [293, 732] on img "button" at bounding box center [303, 741] width 60 height 74
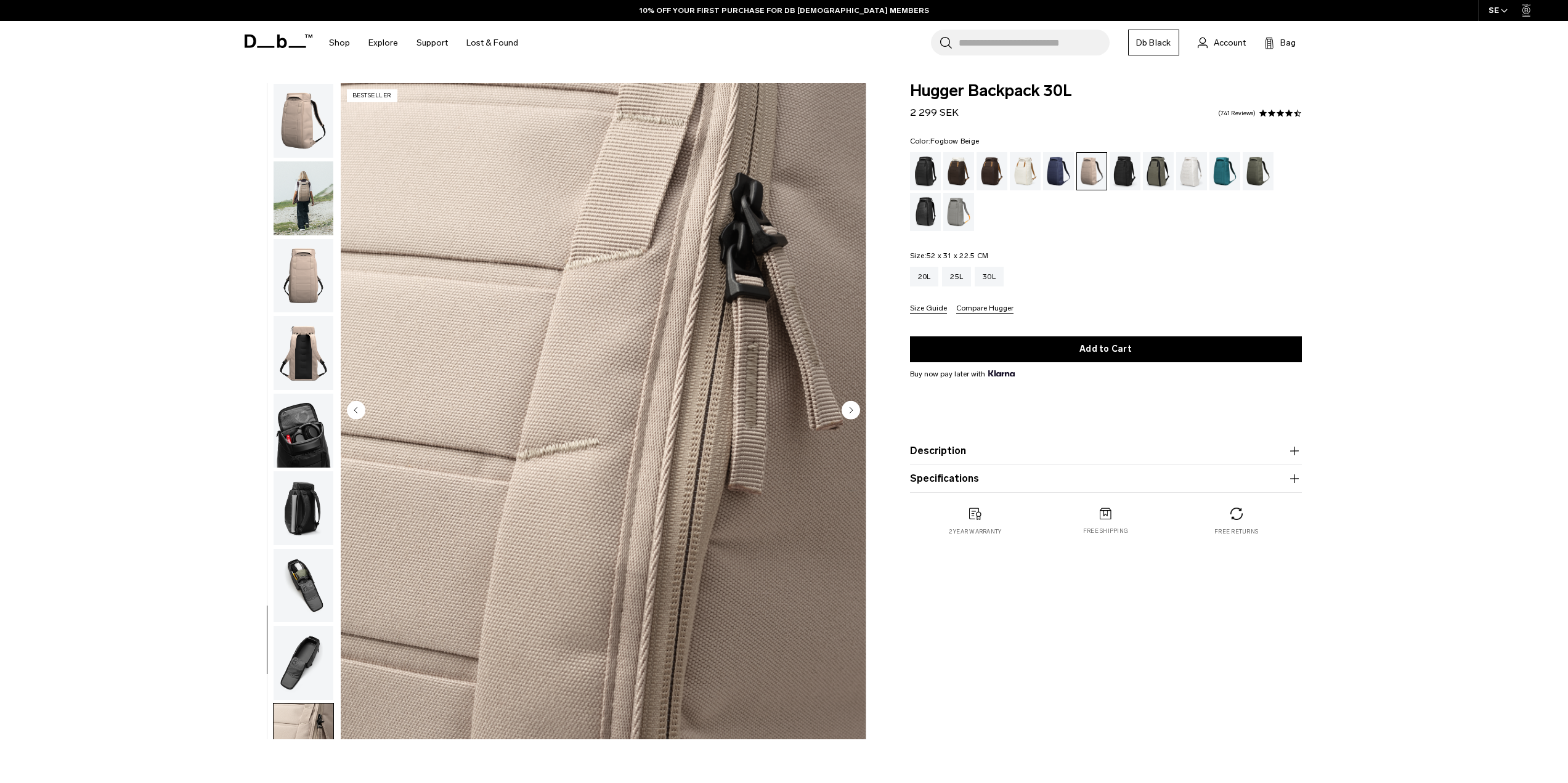
scroll to position [116, 0]
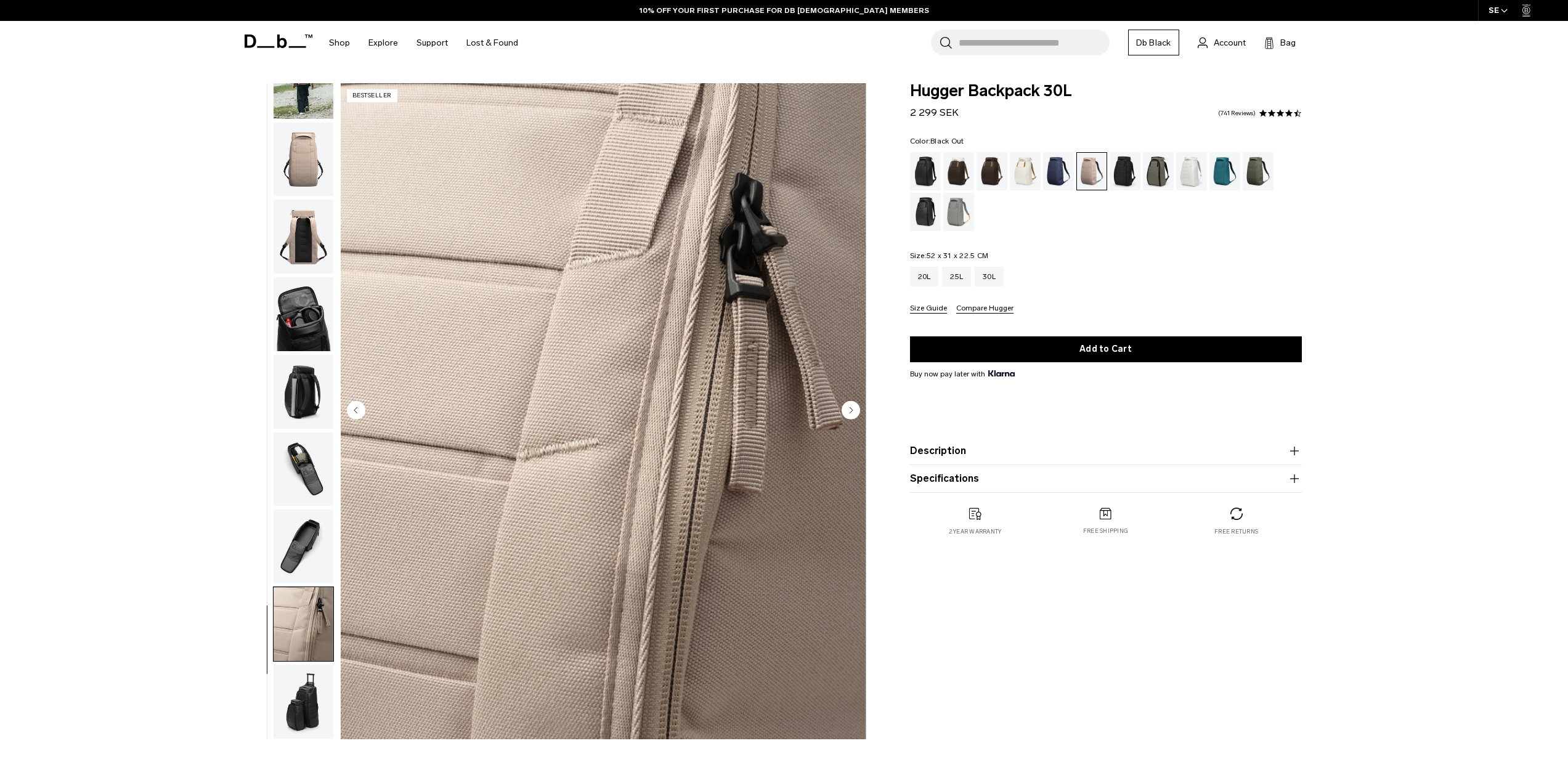
click at [927, 174] on div "Black Out" at bounding box center [926, 171] width 31 height 39
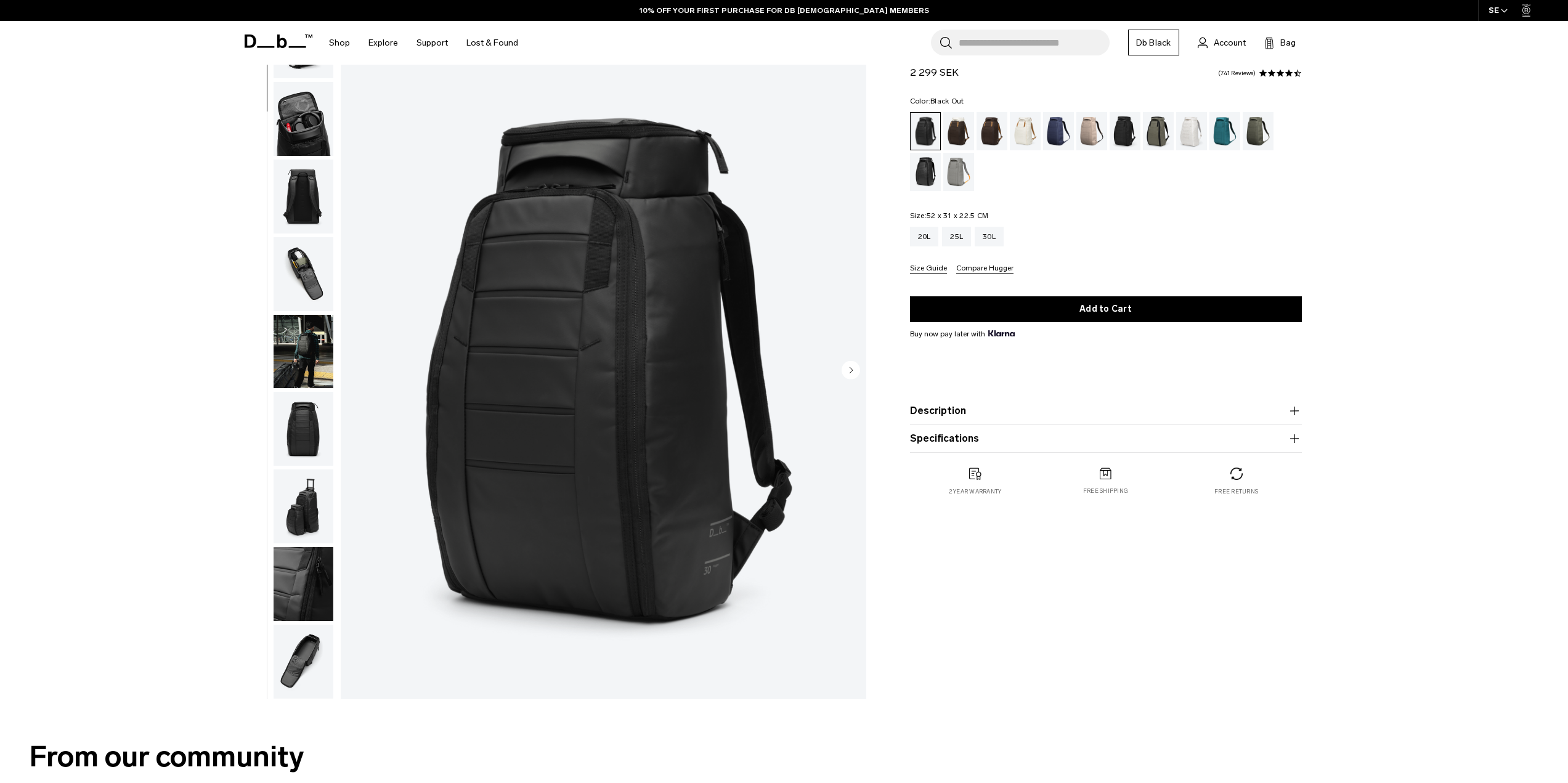
scroll to position [62, 0]
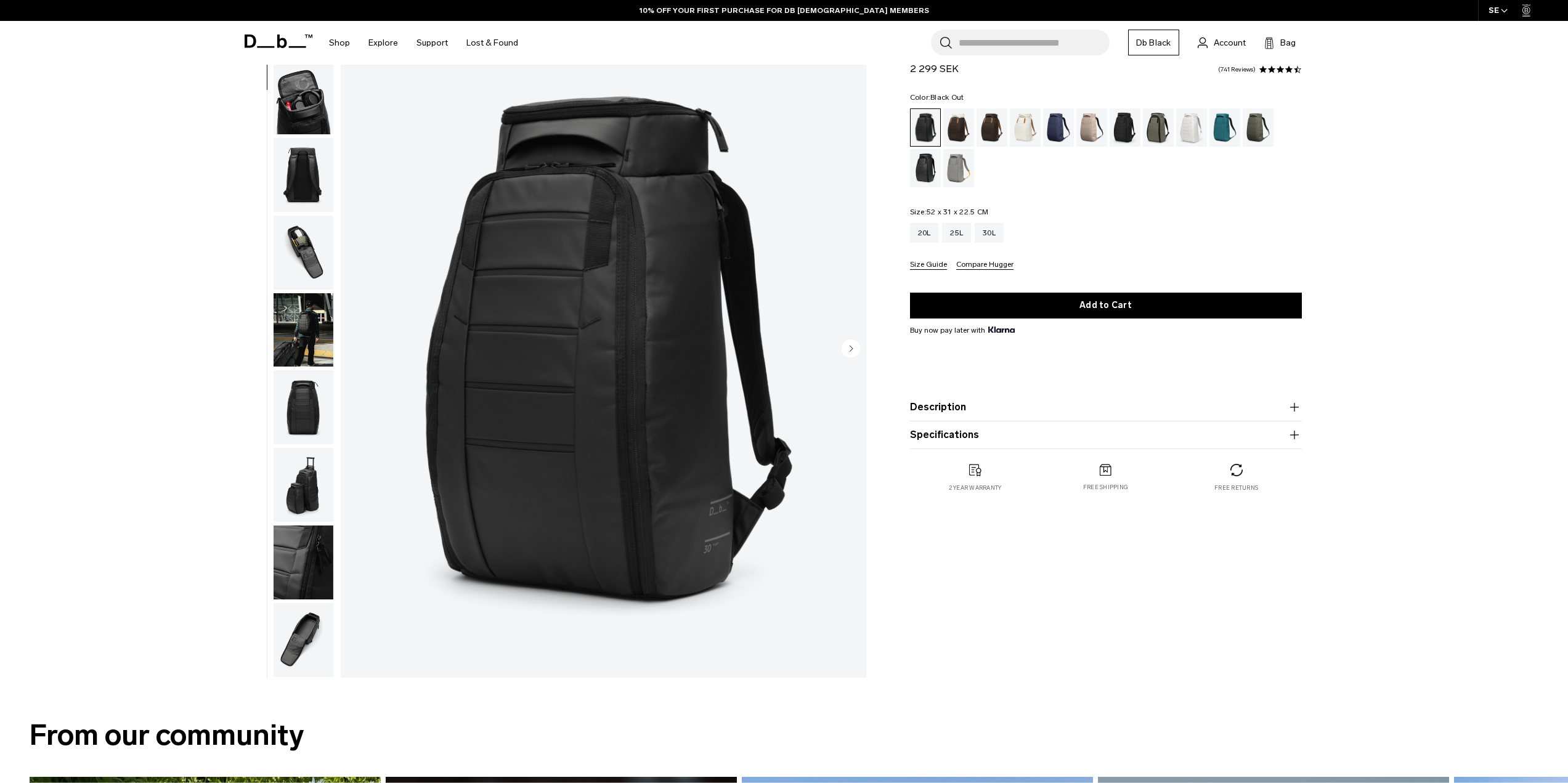
click at [301, 594] on img "button" at bounding box center [303, 563] width 60 height 74
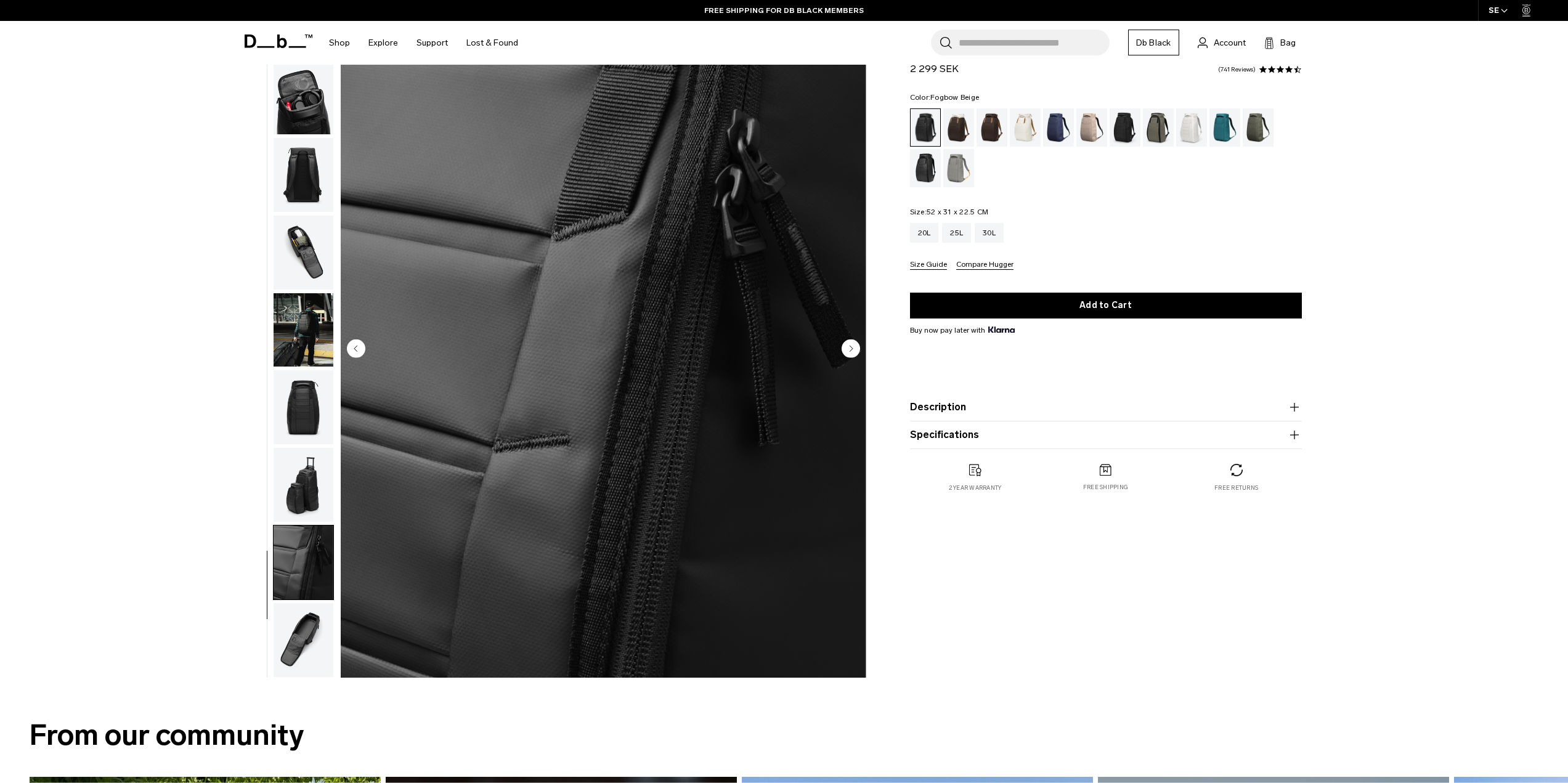
click at [1079, 135] on div "Fogbow Beige" at bounding box center [1091, 127] width 31 height 39
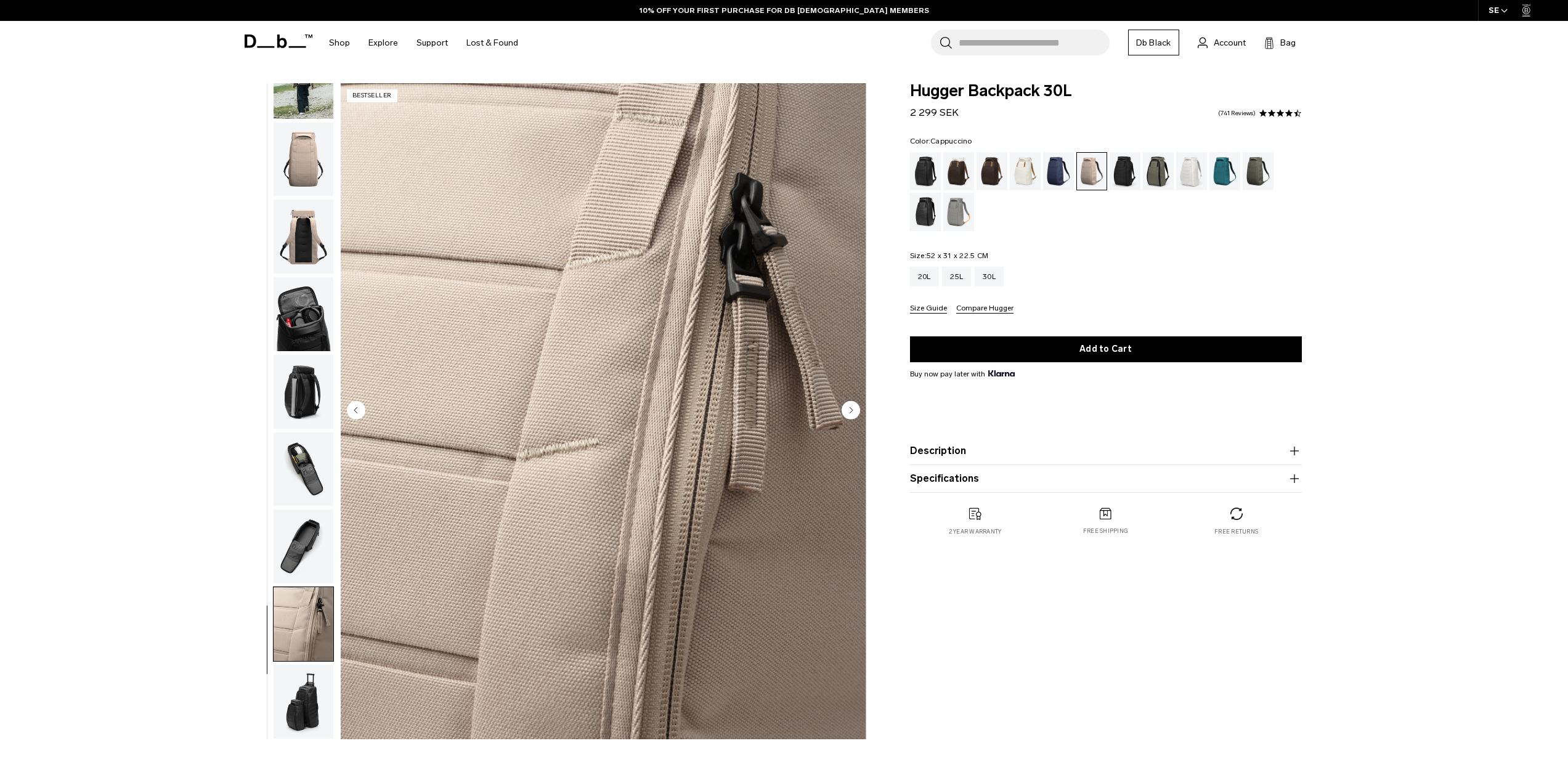
click at [955, 178] on div "Cappuccino" at bounding box center [958, 171] width 31 height 39
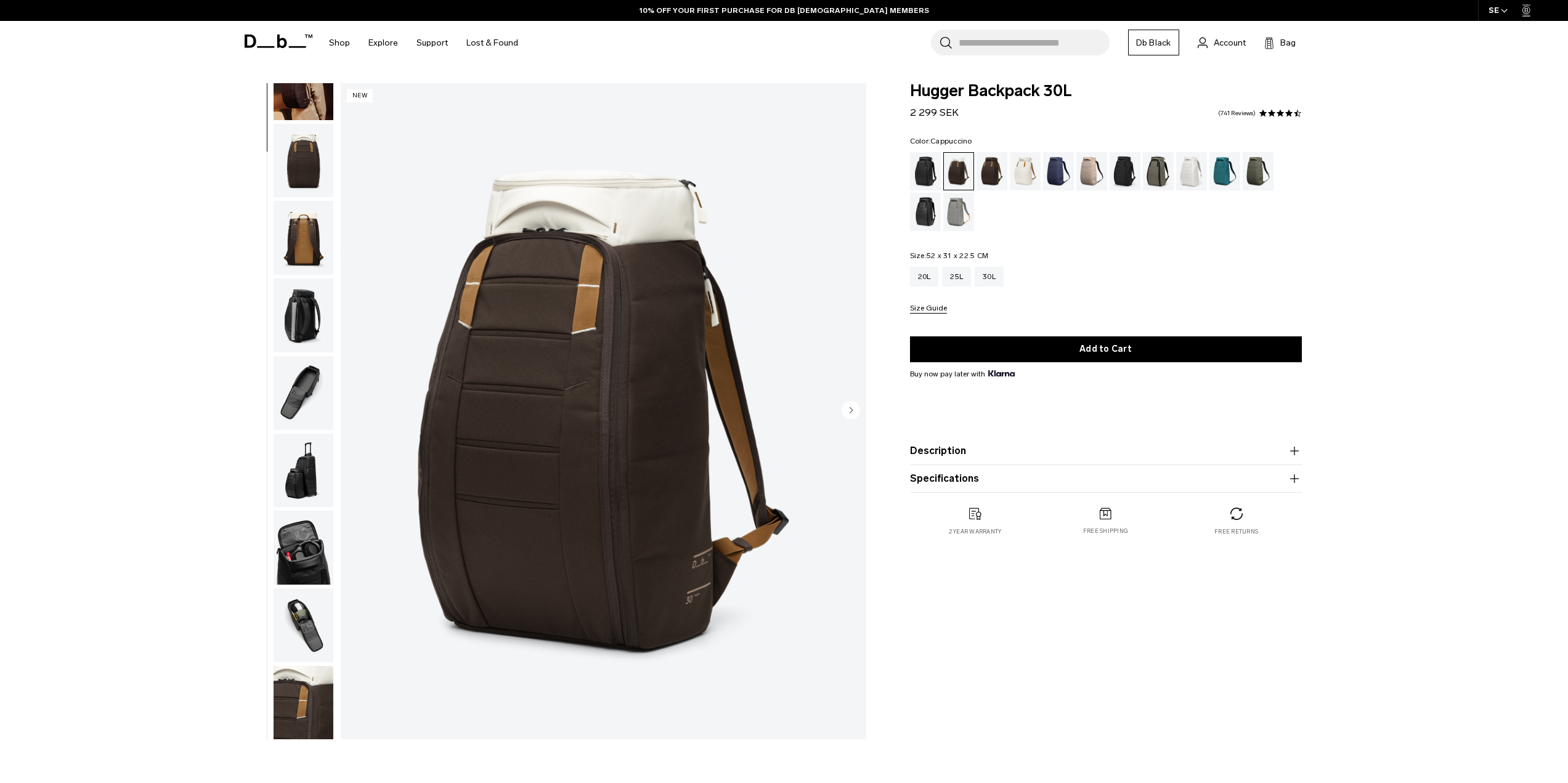
scroll to position [116, 0]
click at [290, 709] on img "button" at bounding box center [303, 702] width 60 height 74
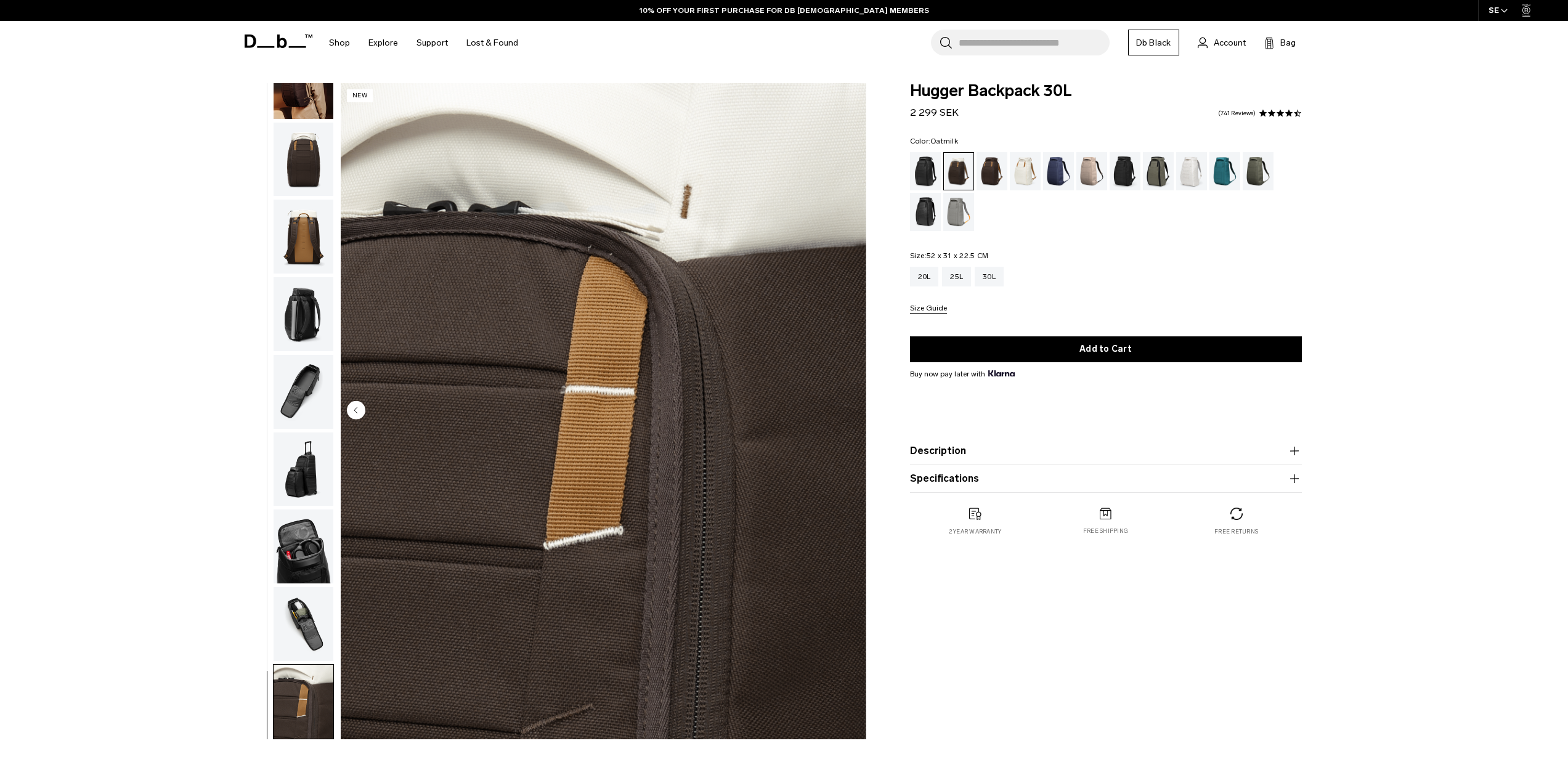
click at [1020, 171] on div "Oatmilk" at bounding box center [1025, 171] width 31 height 39
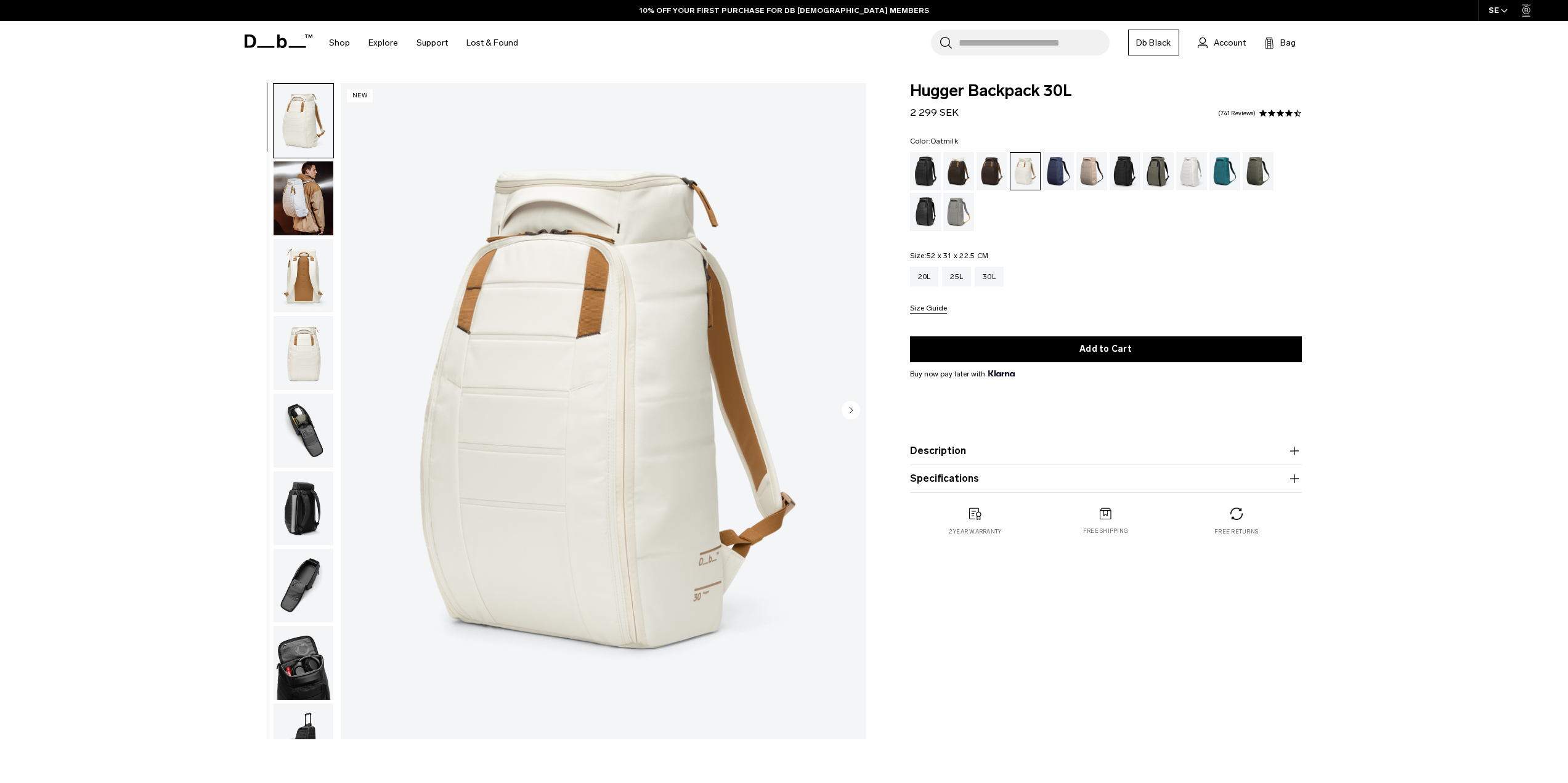
scroll to position [116, 0]
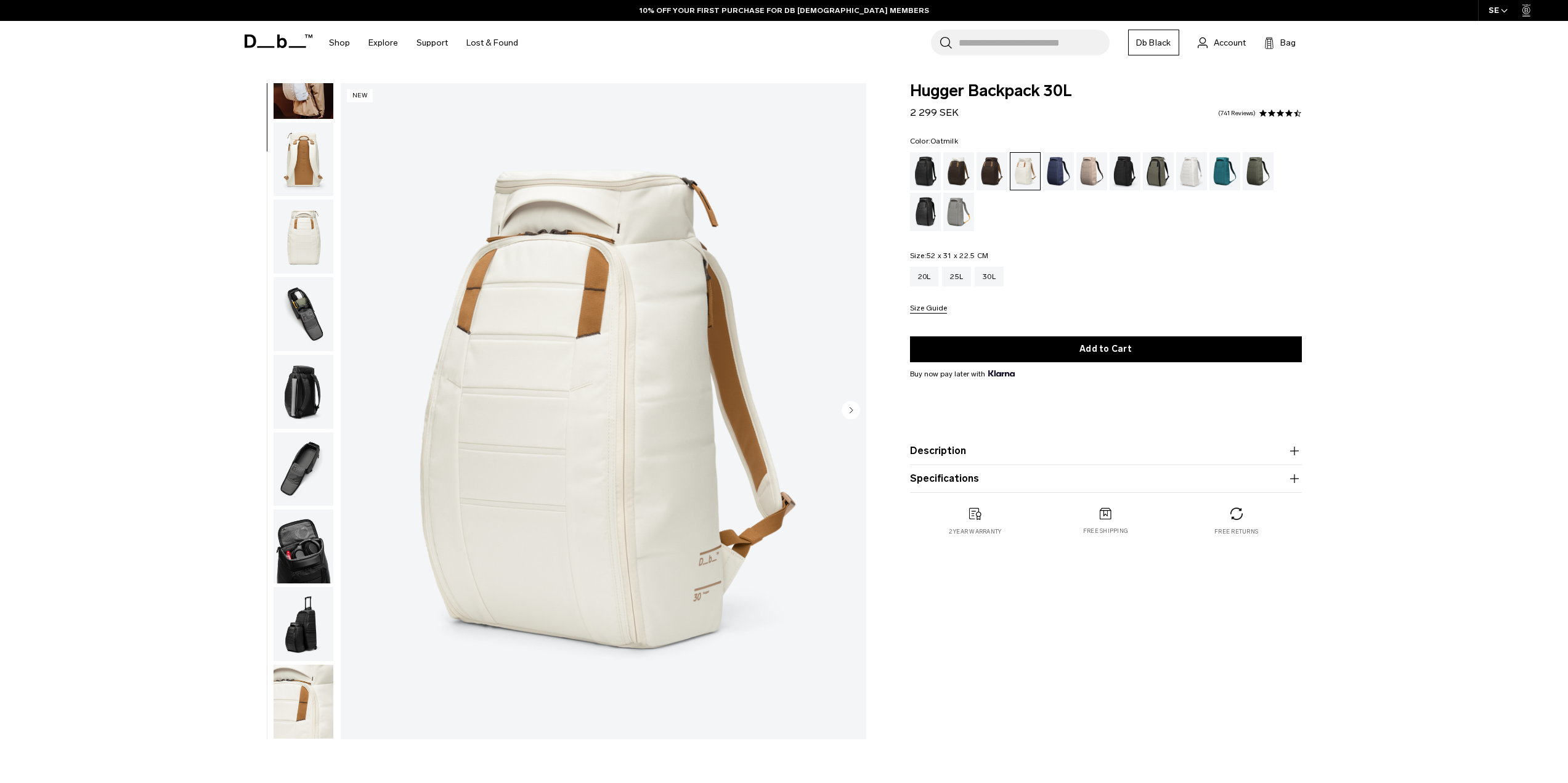
click at [316, 691] on img "button" at bounding box center [303, 702] width 60 height 74
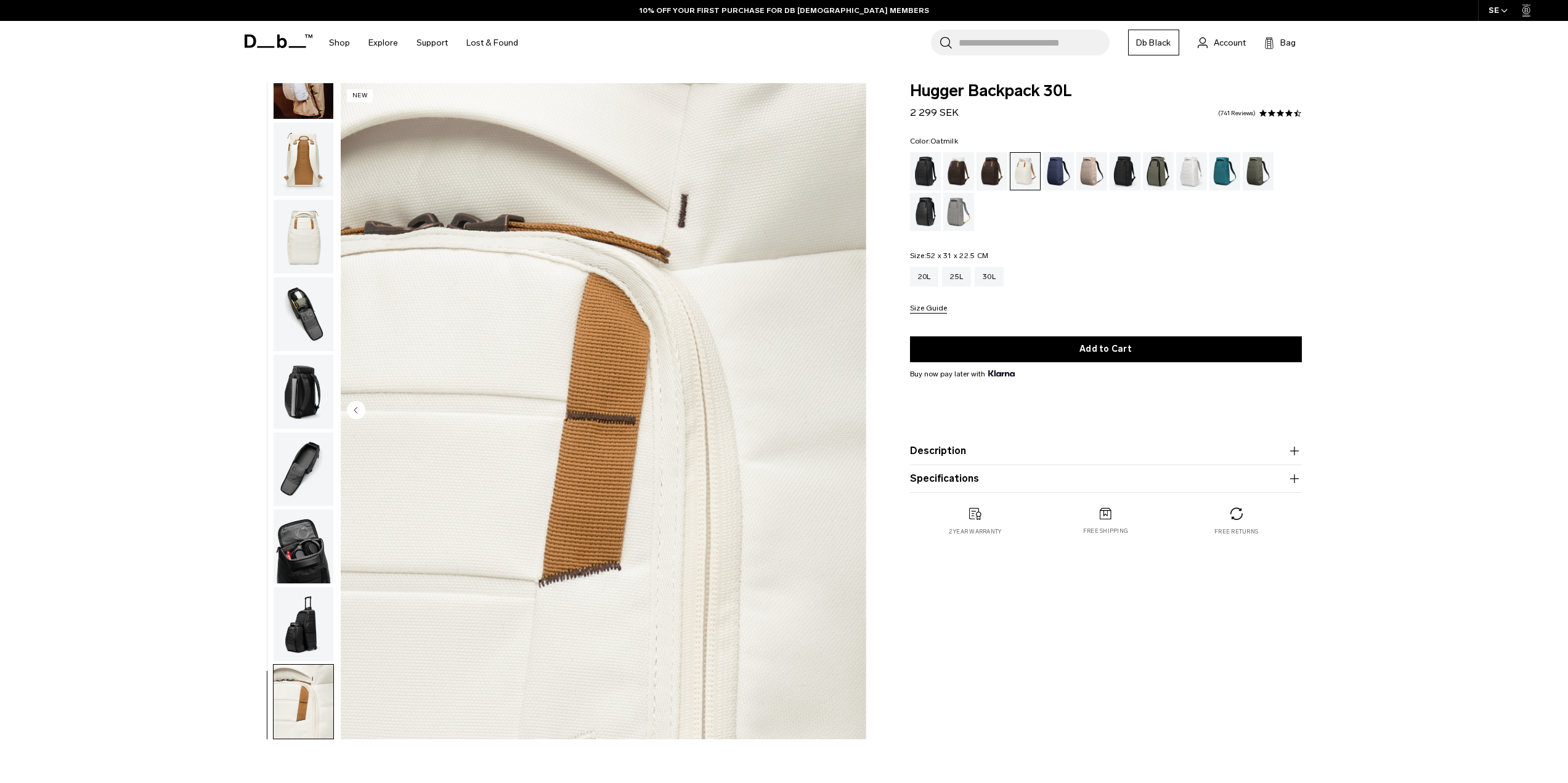
scroll to position [0, 0]
click at [1057, 172] on div "Blue Hour" at bounding box center [1059, 171] width 31 height 39
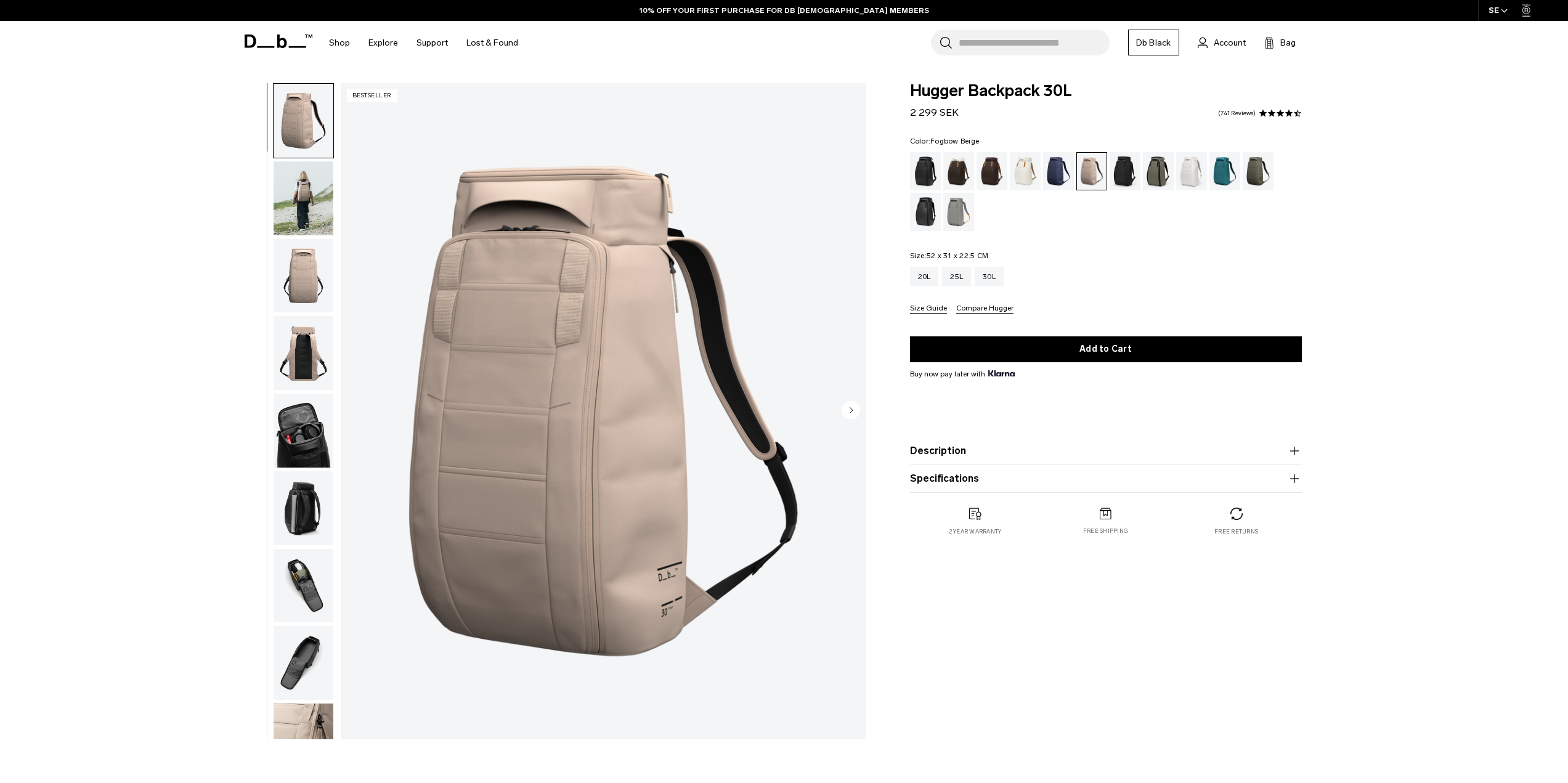
click at [315, 704] on img "button" at bounding box center [303, 741] width 60 height 74
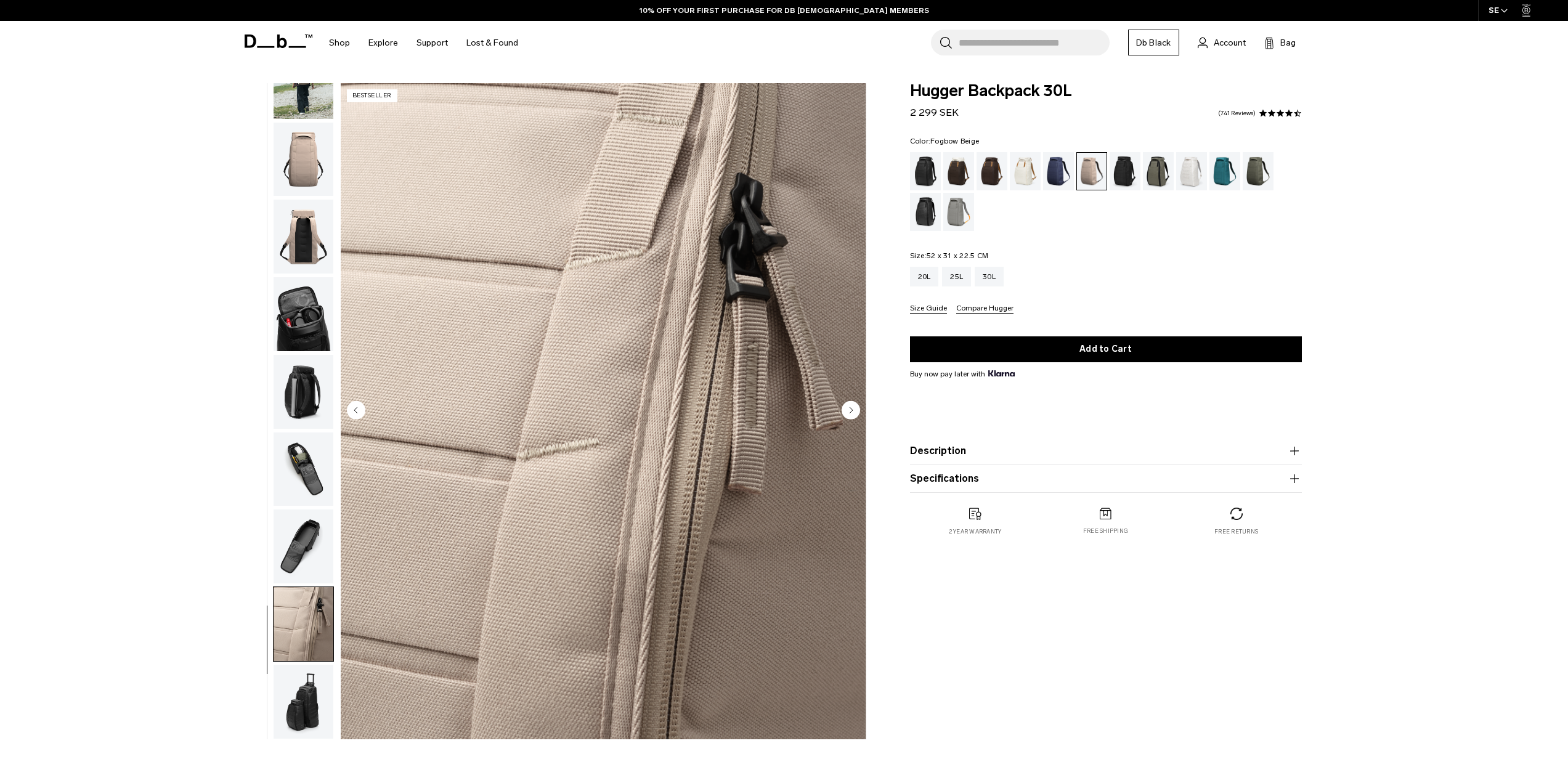
click at [323, 145] on img "button" at bounding box center [303, 160] width 60 height 74
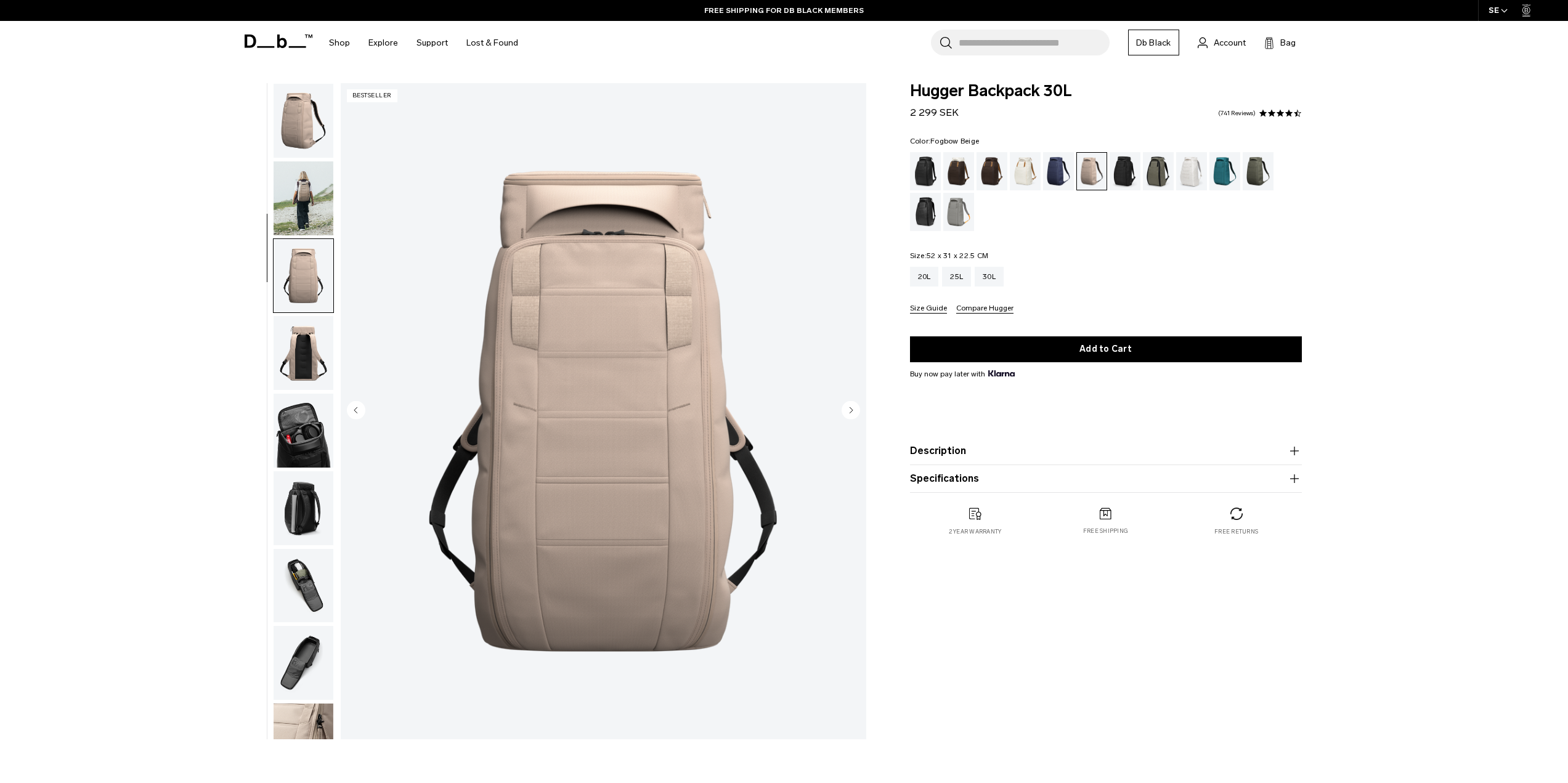
click at [303, 128] on img "button" at bounding box center [303, 121] width 60 height 74
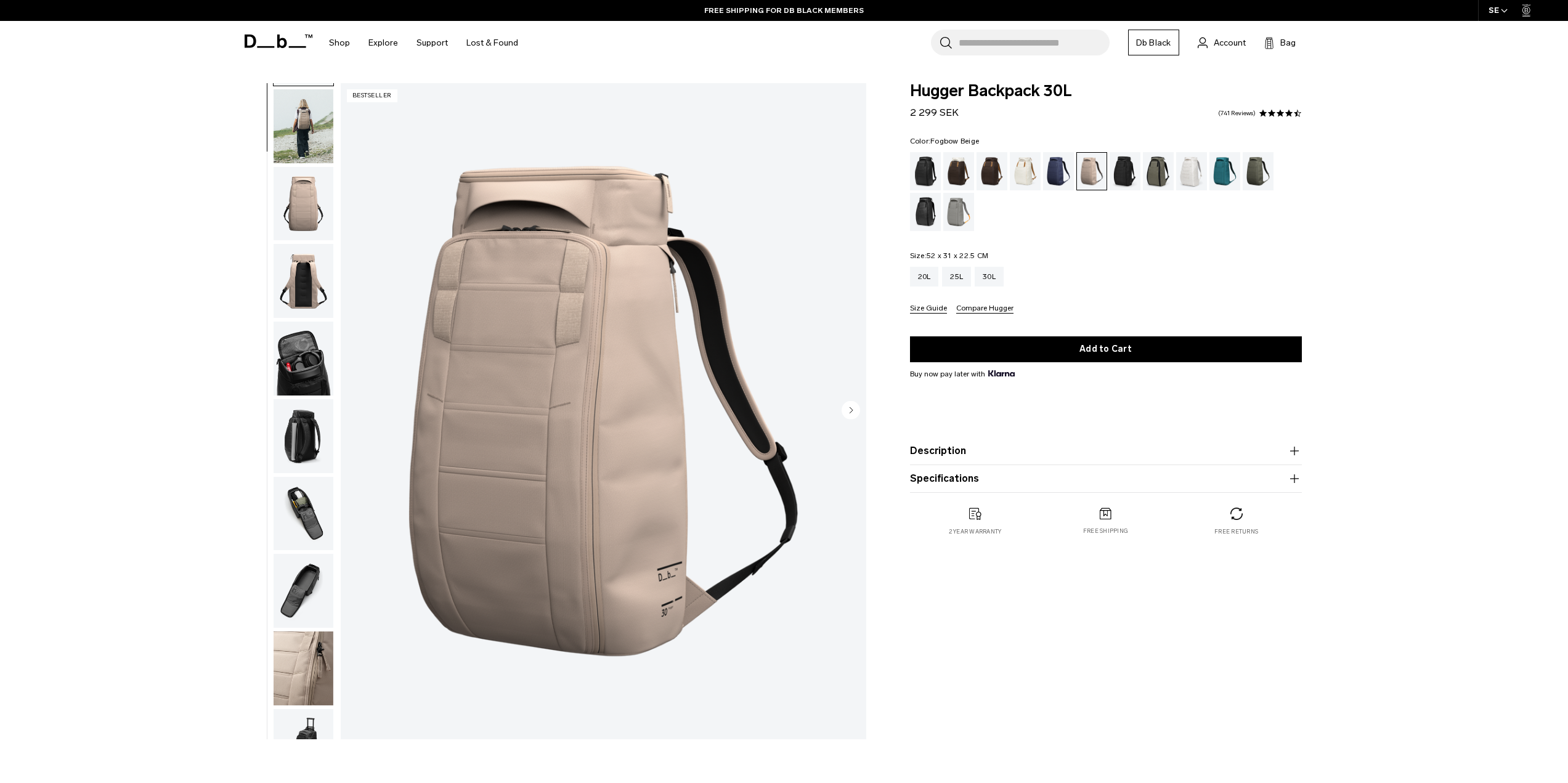
scroll to position [116, 0]
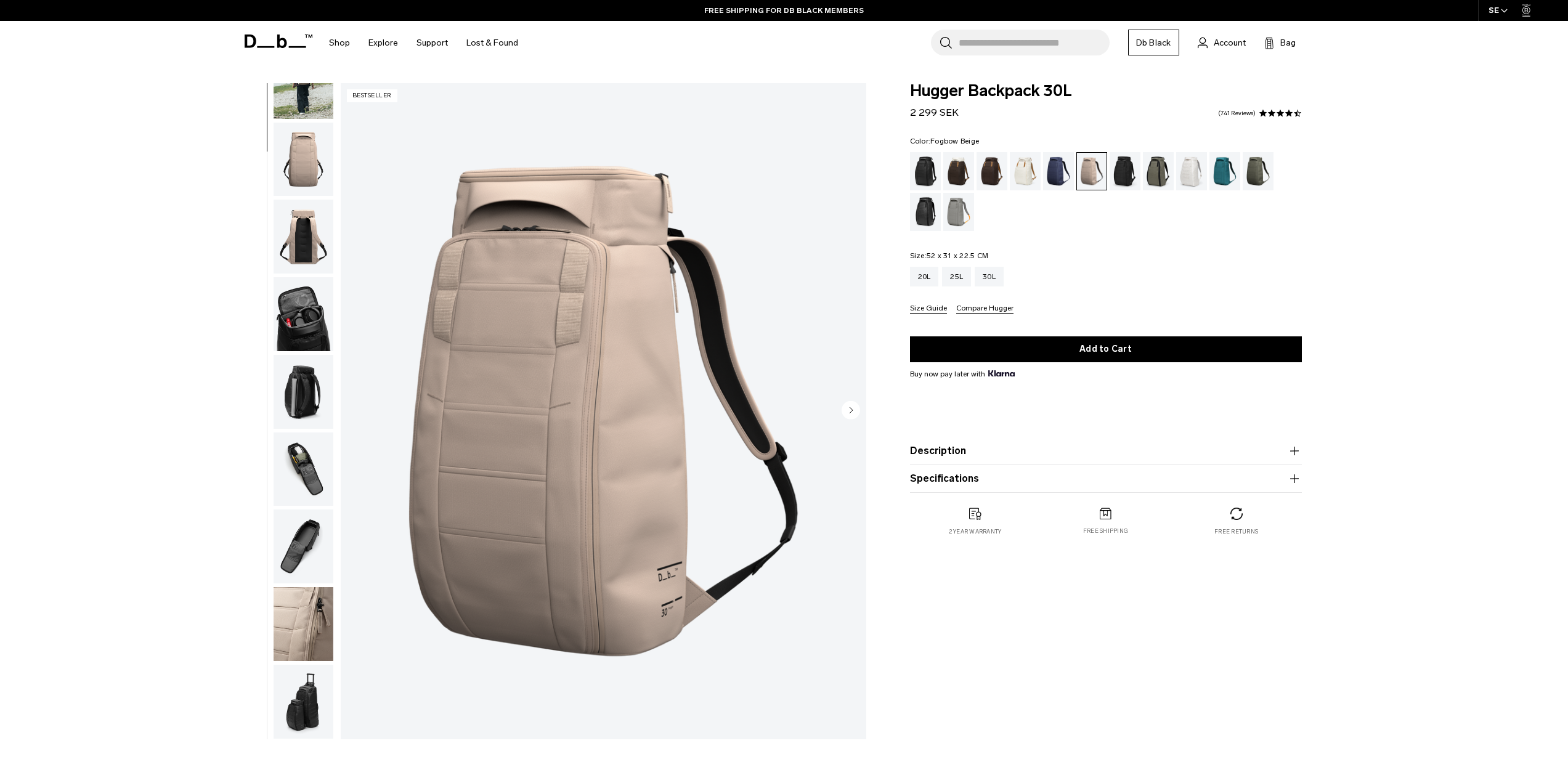
click at [314, 616] on img "button" at bounding box center [303, 624] width 60 height 74
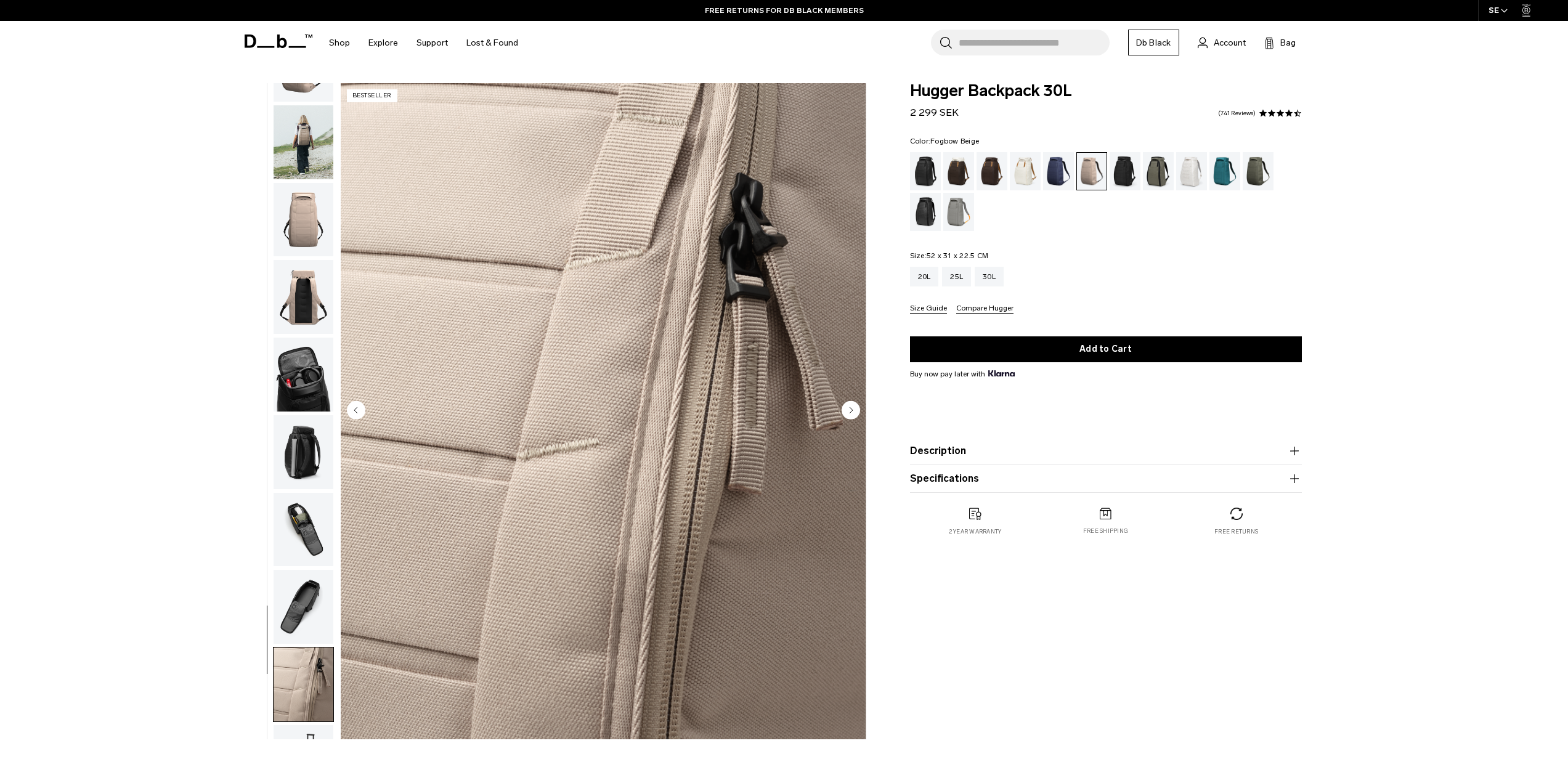
scroll to position [0, 0]
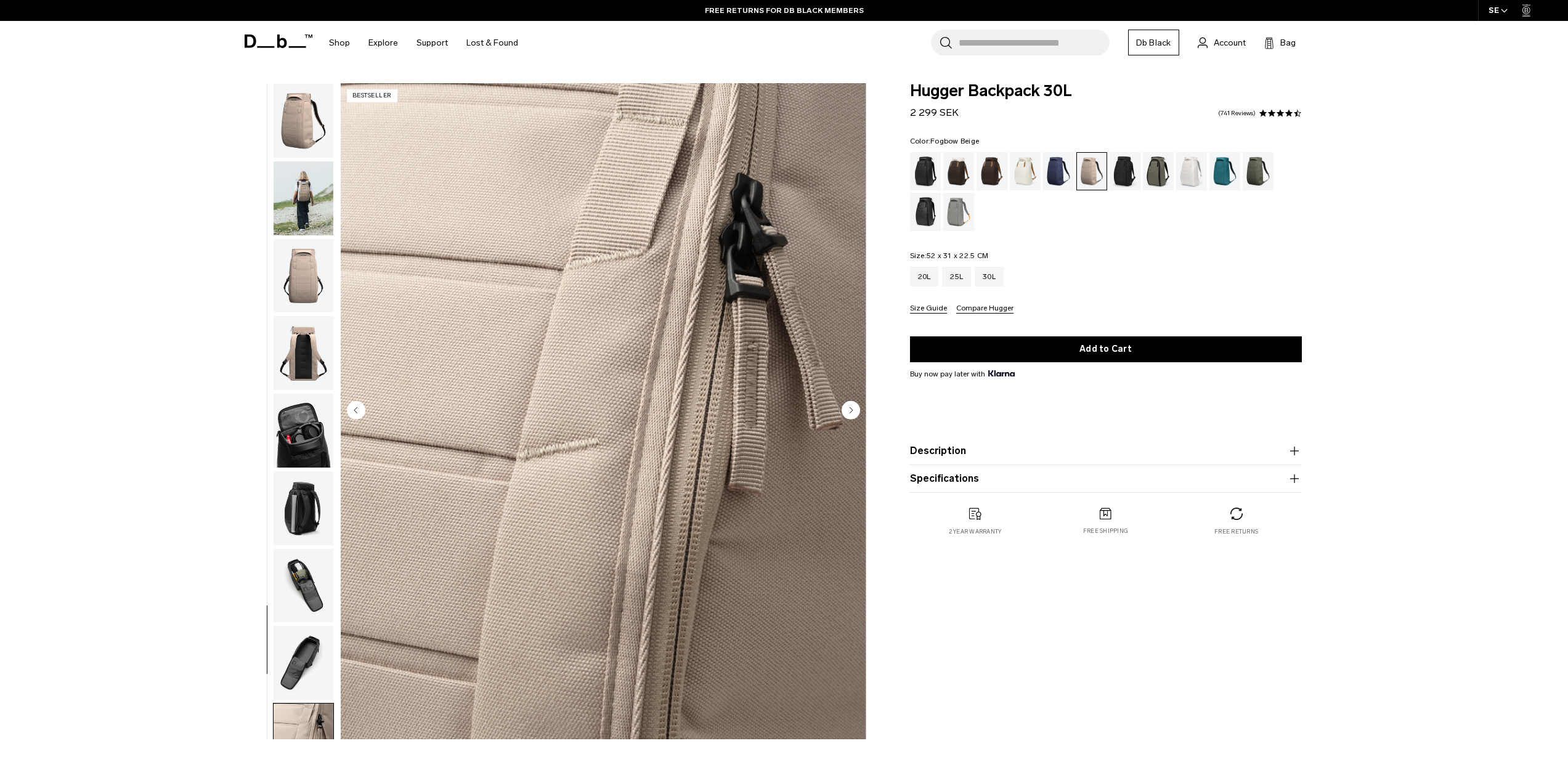
click at [281, 256] on img "button" at bounding box center [303, 277] width 60 height 74
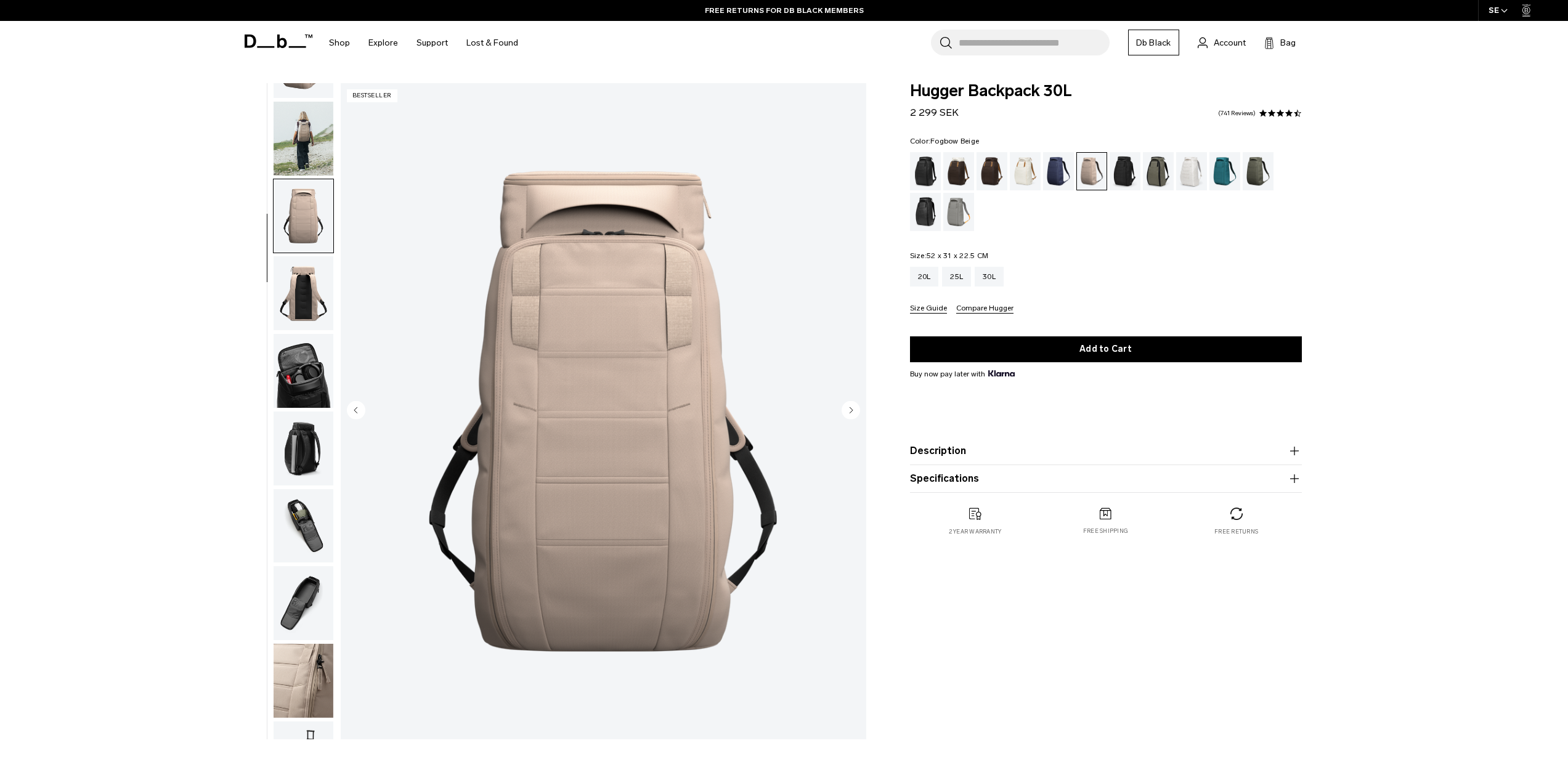
scroll to position [116, 0]
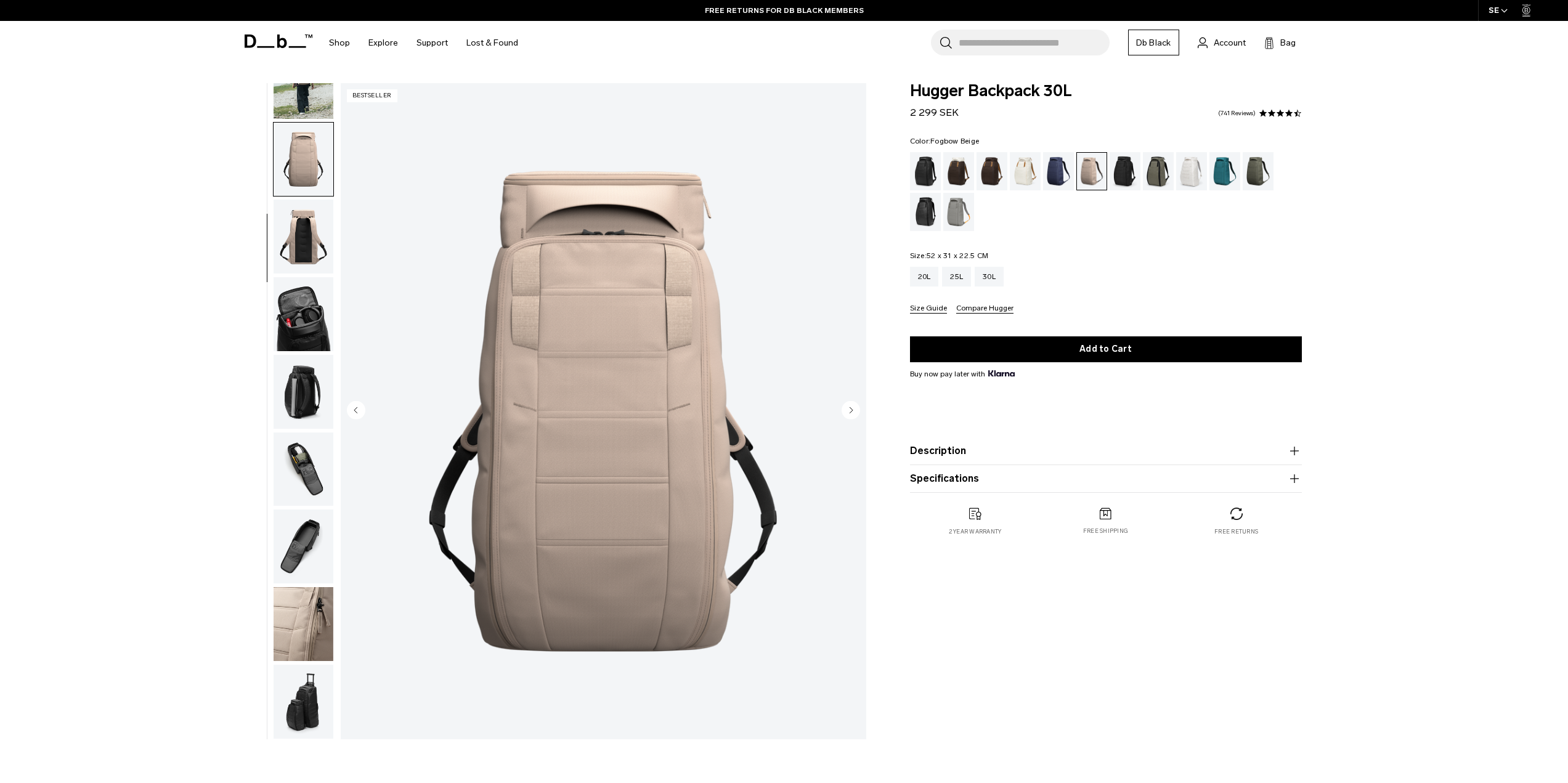
click at [300, 260] on img "button" at bounding box center [303, 237] width 60 height 74
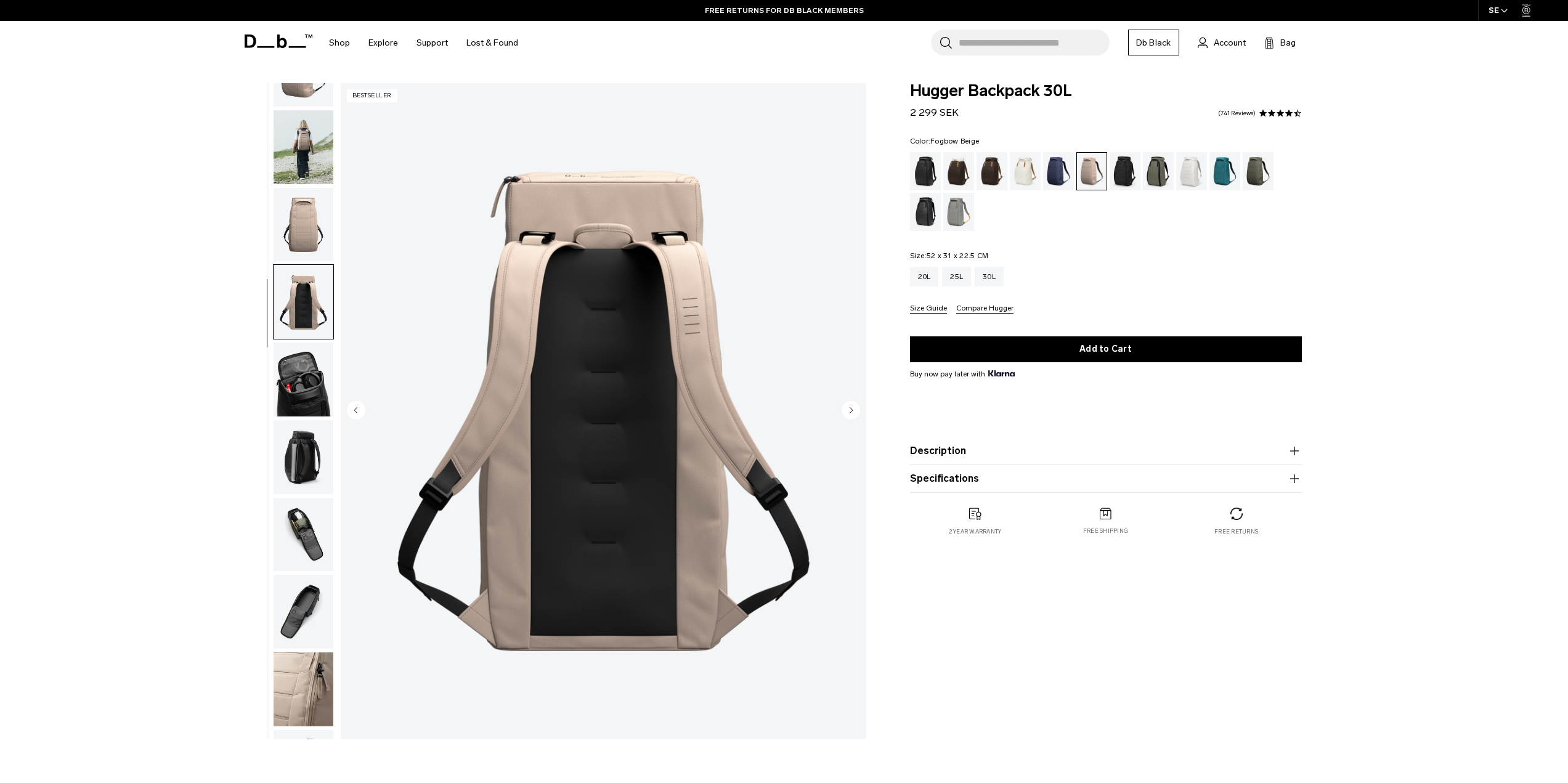
scroll to position [0, 0]
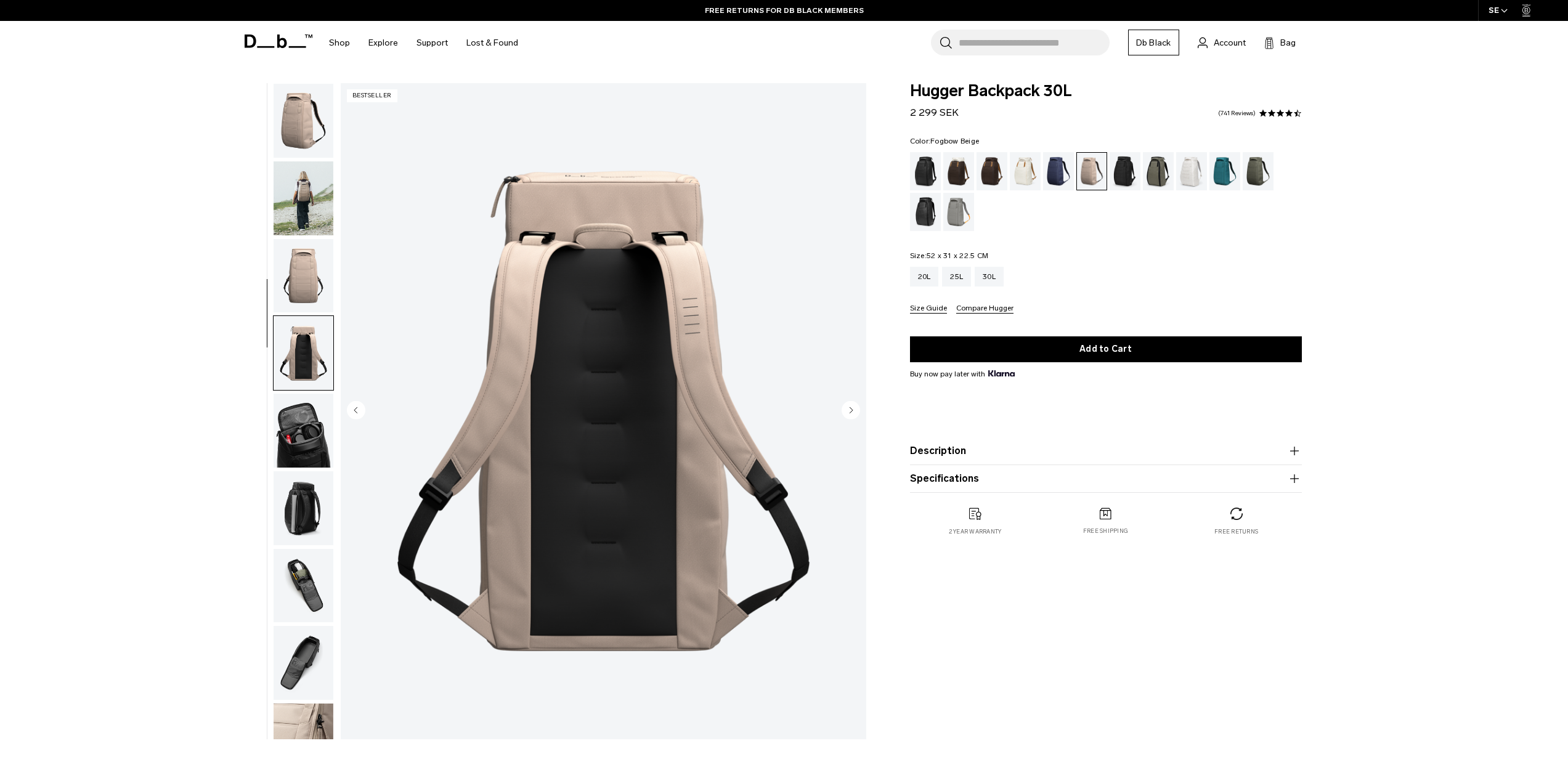
click at [304, 140] on img "button" at bounding box center [303, 121] width 60 height 74
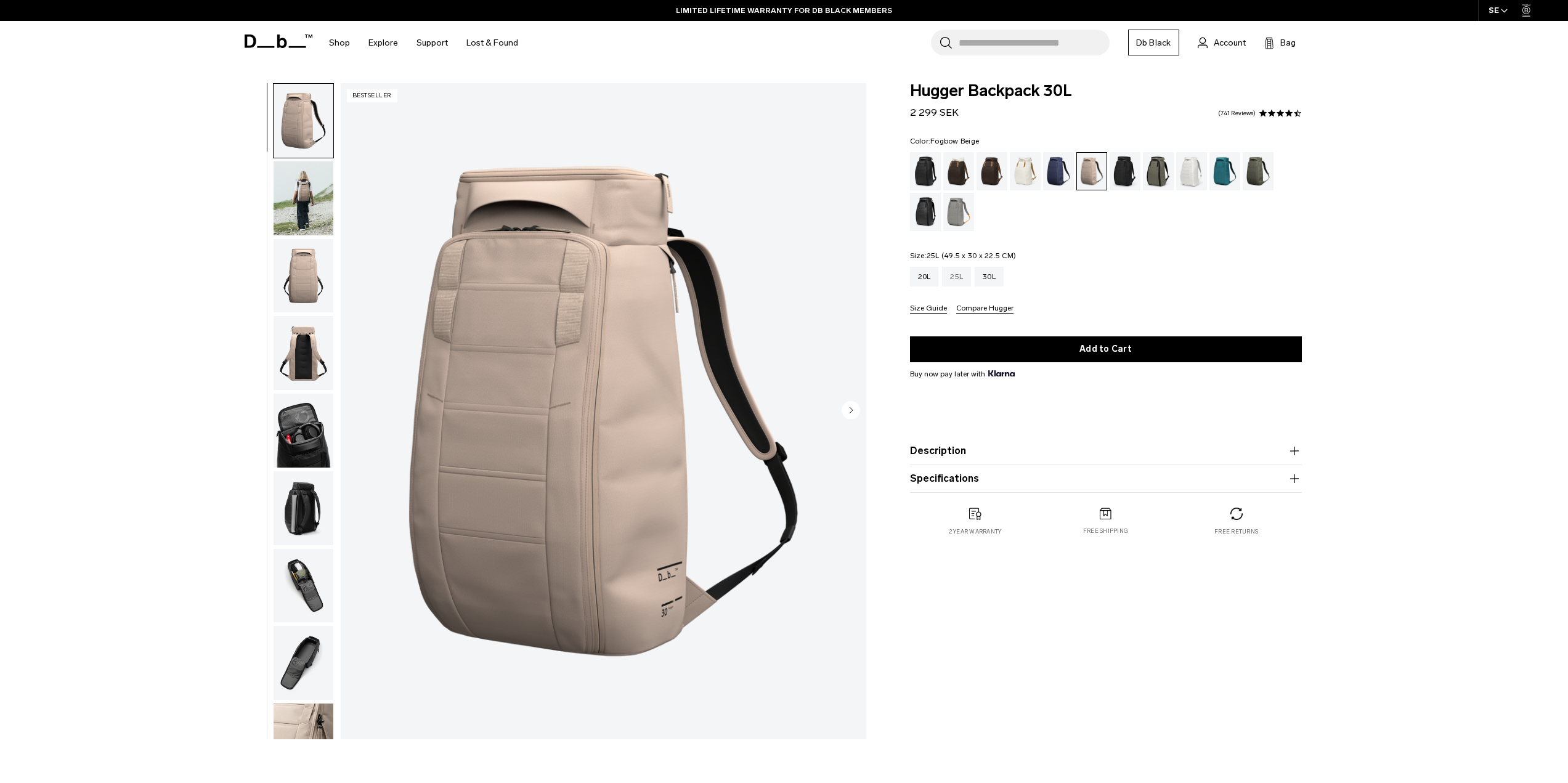
click at [954, 278] on div "25L" at bounding box center [957, 277] width 29 height 20
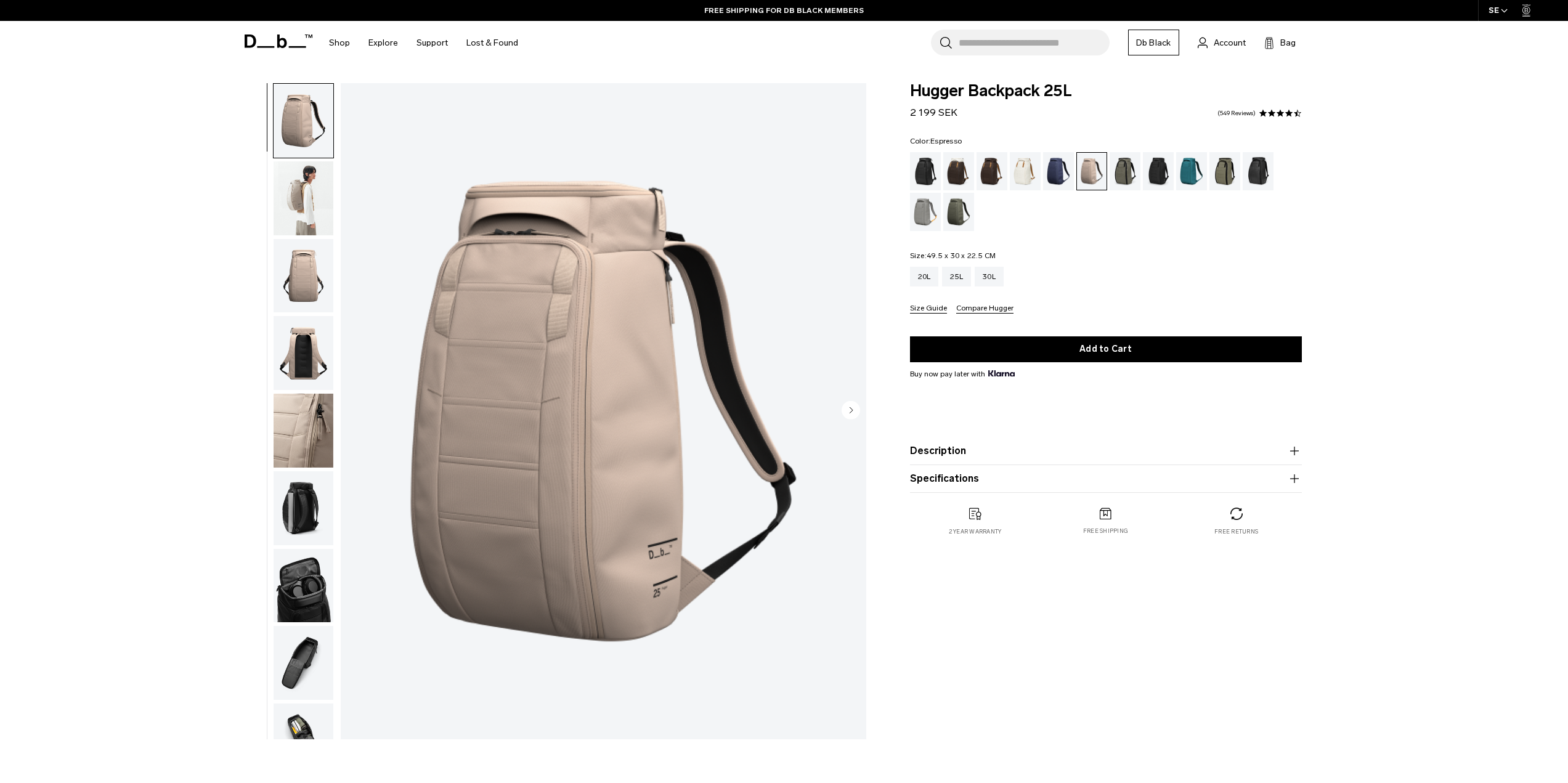
click at [1003, 178] on div "Espresso" at bounding box center [992, 171] width 31 height 39
